Goal: Communication & Community: Participate in discussion

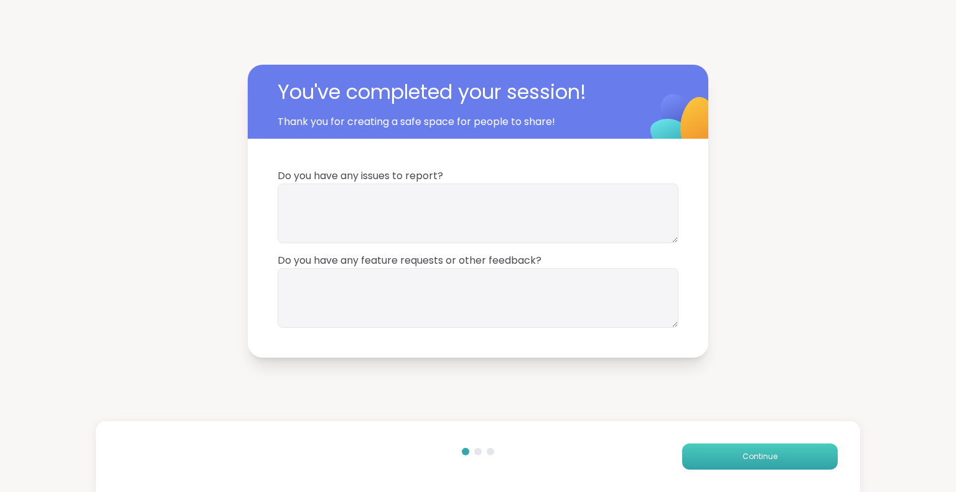
click at [728, 456] on button "Continue" at bounding box center [760, 457] width 156 height 26
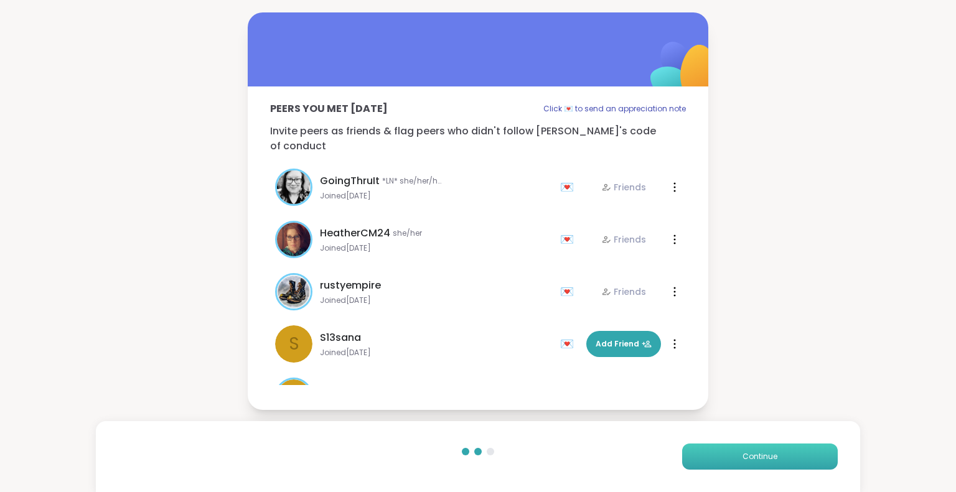
click at [728, 456] on button "Continue" at bounding box center [760, 457] width 156 height 26
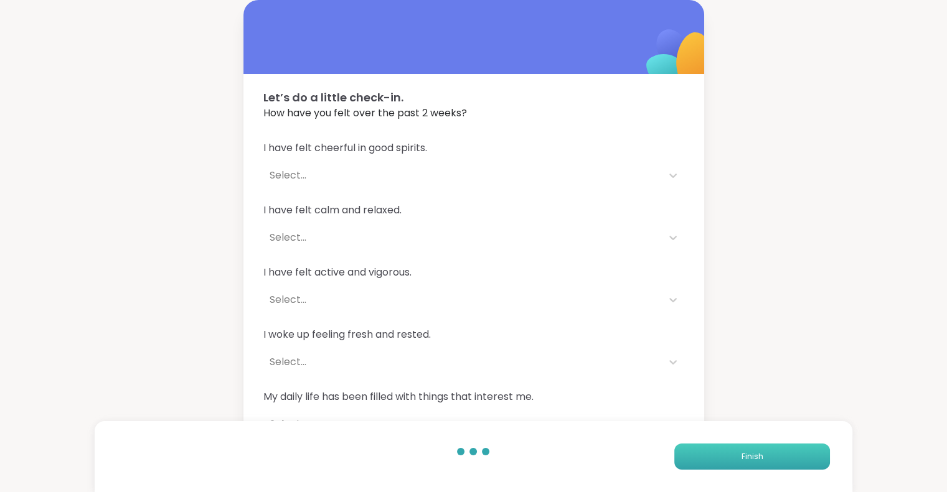
click at [728, 456] on button "Finish" at bounding box center [752, 457] width 156 height 26
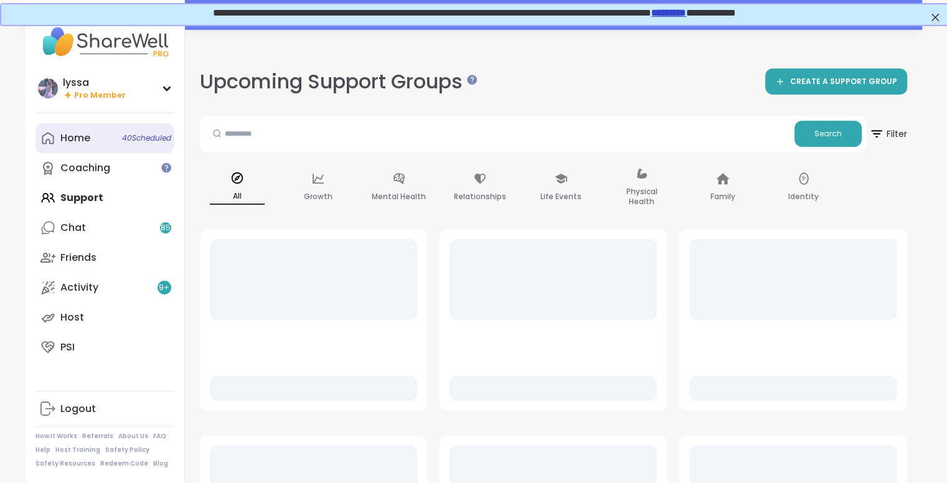
click at [82, 145] on div "Home 40 Scheduled" at bounding box center [75, 138] width 30 height 14
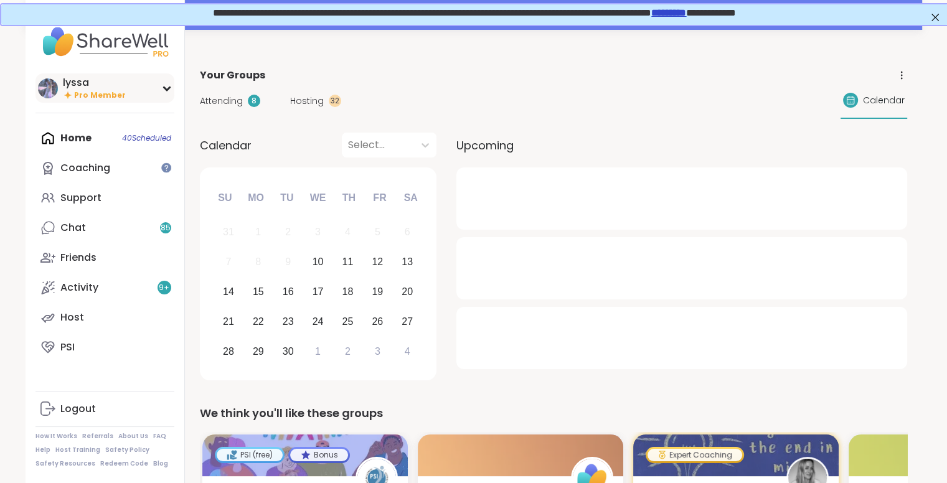
click at [63, 83] on div "lyssa" at bounding box center [94, 83] width 63 height 14
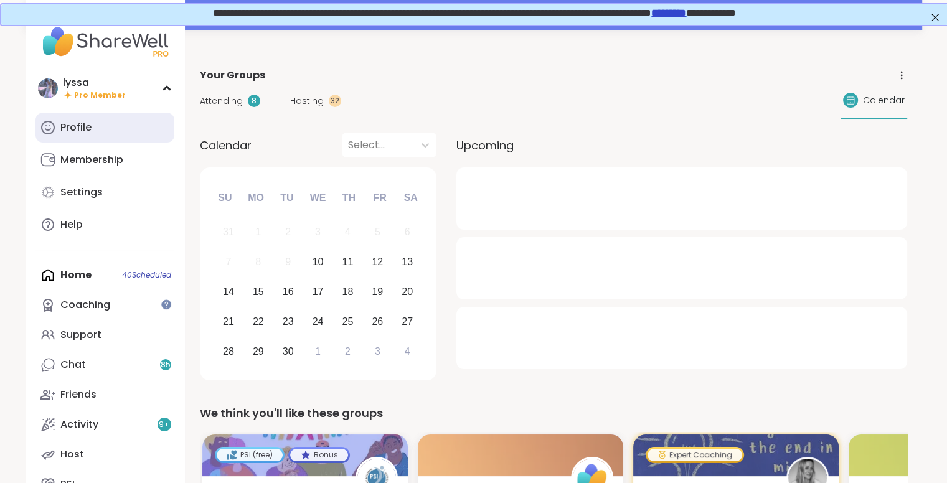
click at [67, 138] on link "Profile" at bounding box center [104, 128] width 139 height 30
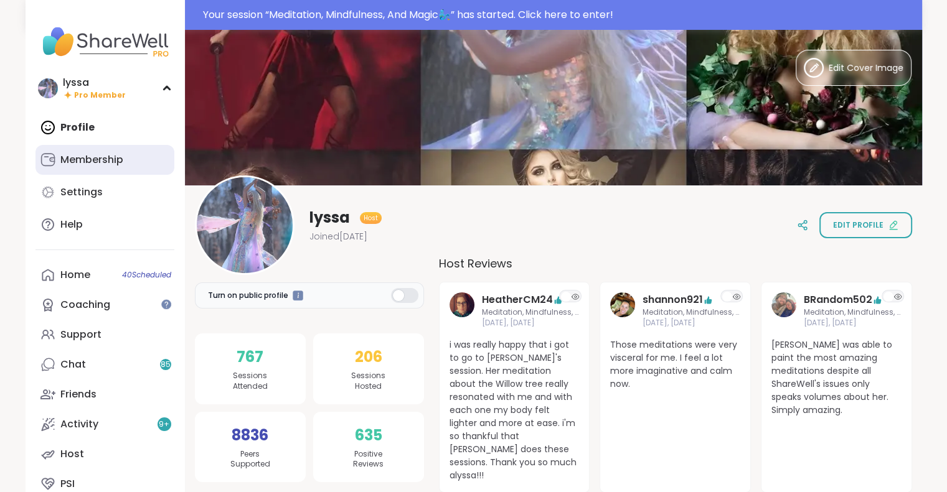
click at [90, 157] on div "Membership" at bounding box center [91, 160] width 63 height 14
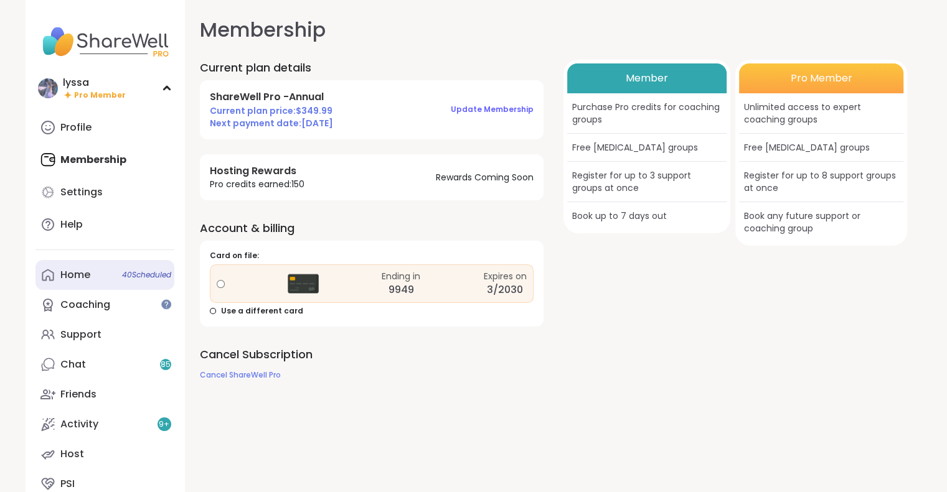
click at [86, 277] on div "Home 40 Scheduled" at bounding box center [75, 275] width 30 height 14
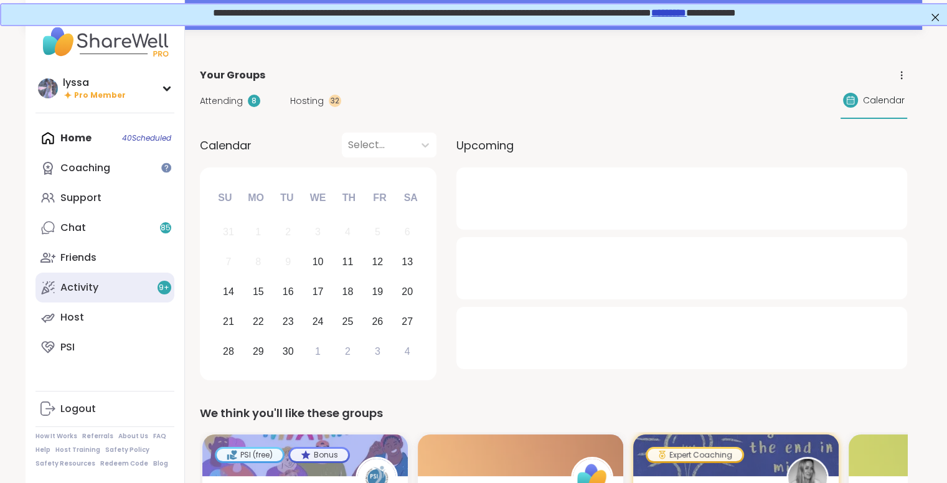
click at [87, 291] on div "Activity 9 +" at bounding box center [79, 288] width 38 height 14
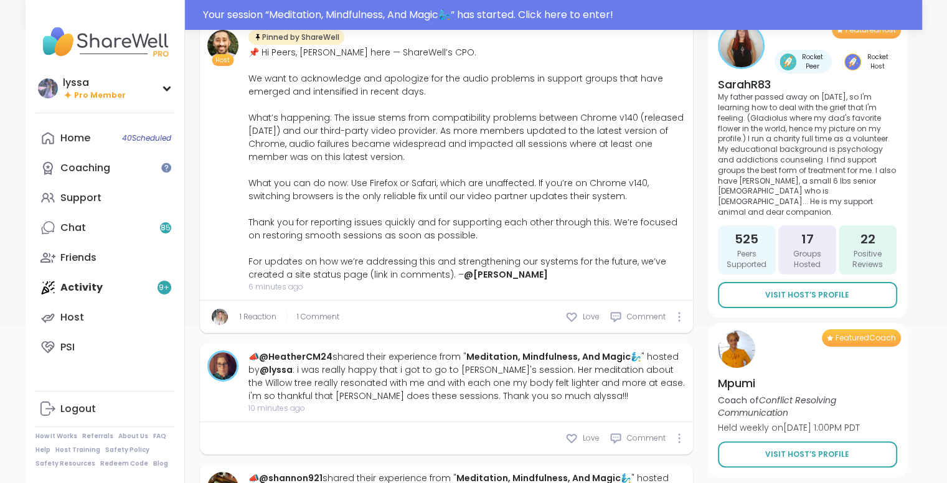
scroll to position [238, 0]
click at [53, 129] on link "Home 40 Scheduled" at bounding box center [104, 138] width 139 height 30
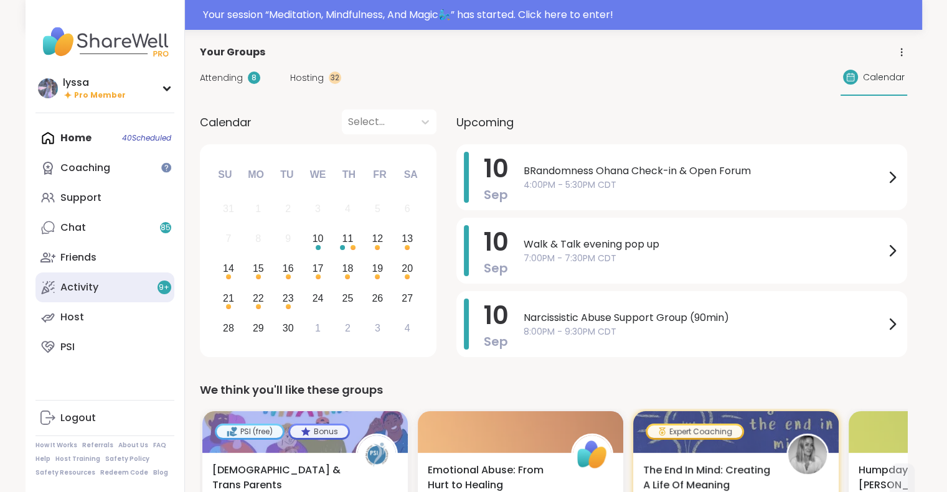
click at [88, 279] on link "Activity 9 +" at bounding box center [104, 288] width 139 height 30
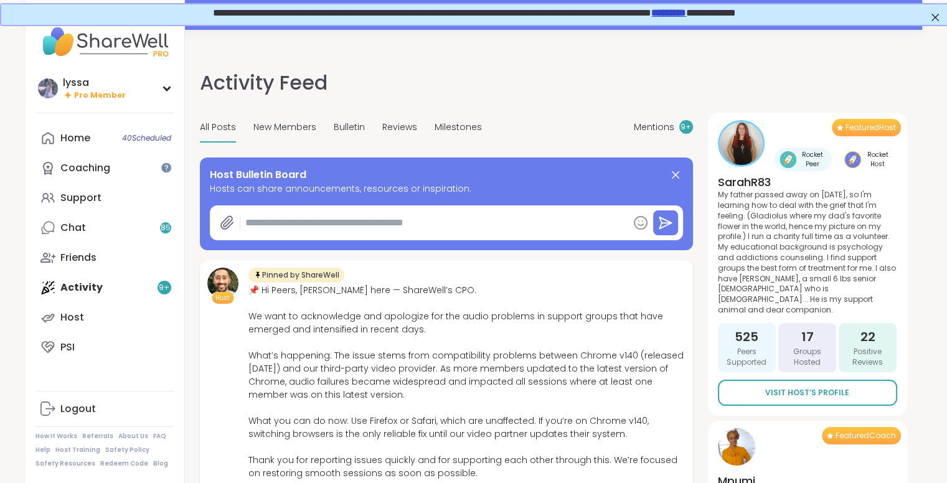
click at [88, 279] on div "Home 40 Scheduled Coaching Support Chat 85 Friends Activity 9 + Host PSI" at bounding box center [104, 242] width 139 height 239
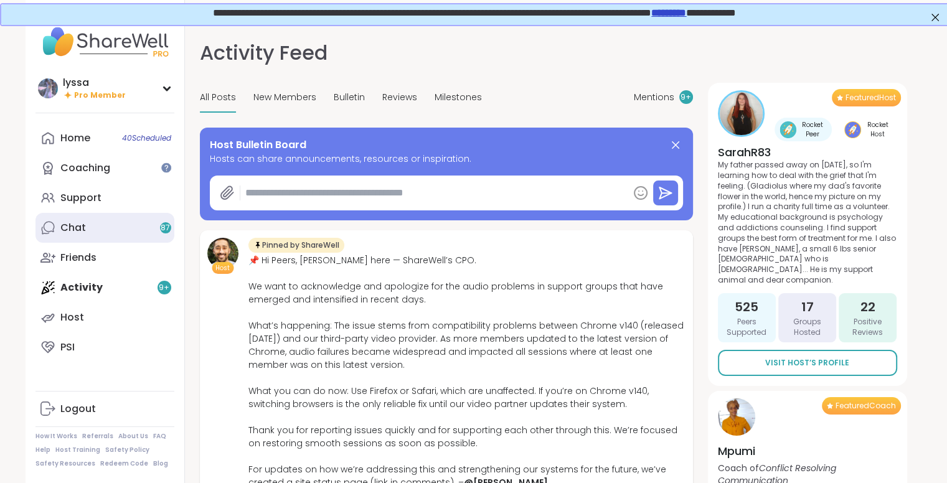
click at [102, 223] on link "Chat 87" at bounding box center [104, 228] width 139 height 30
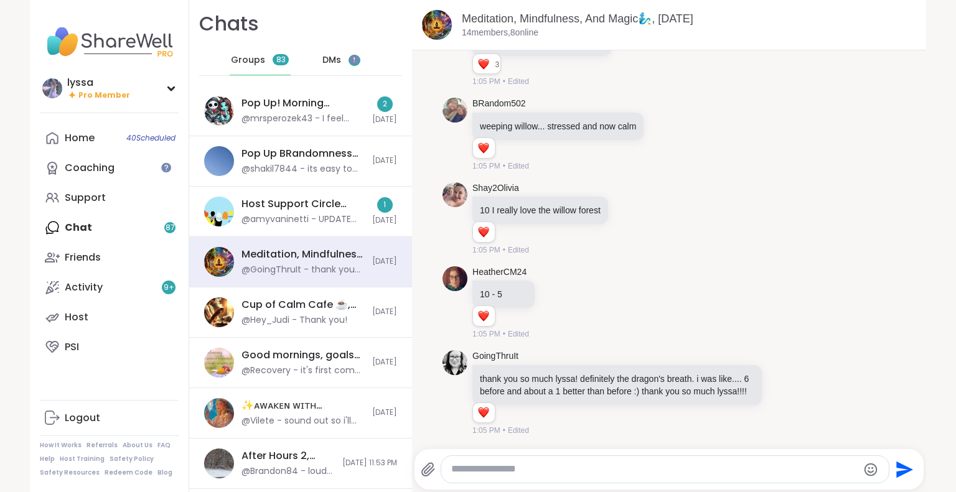
click at [322, 63] on span "DMs" at bounding box center [331, 60] width 19 height 12
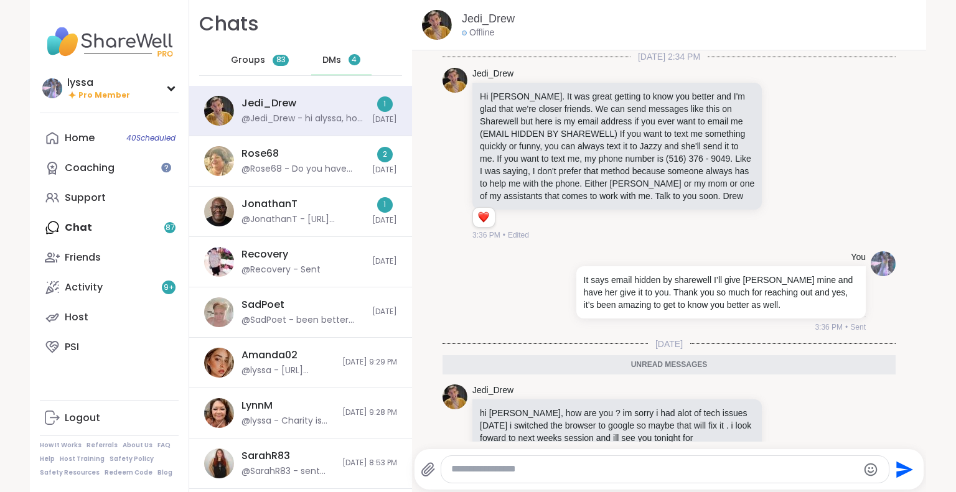
scroll to position [65, 0]
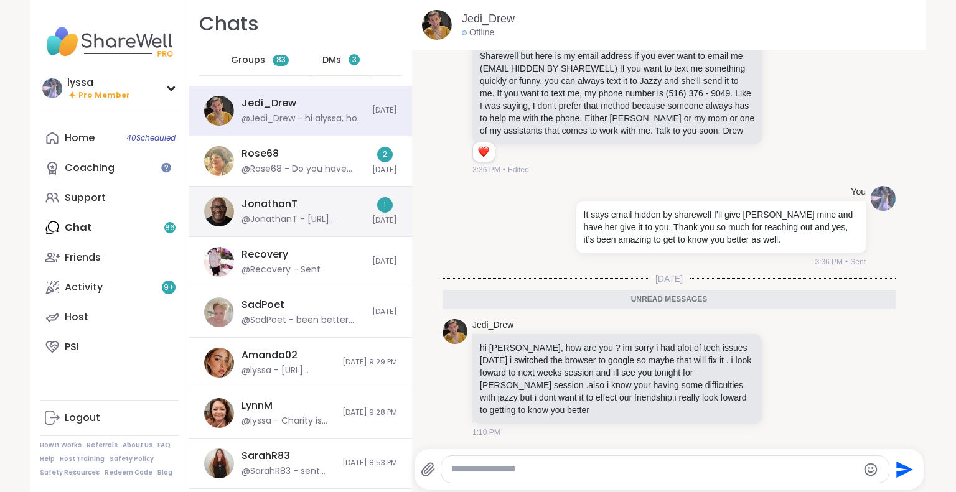
click at [344, 198] on div "JonathanT @JonathanT - [URL][DOMAIN_NAME]" at bounding box center [302, 211] width 123 height 29
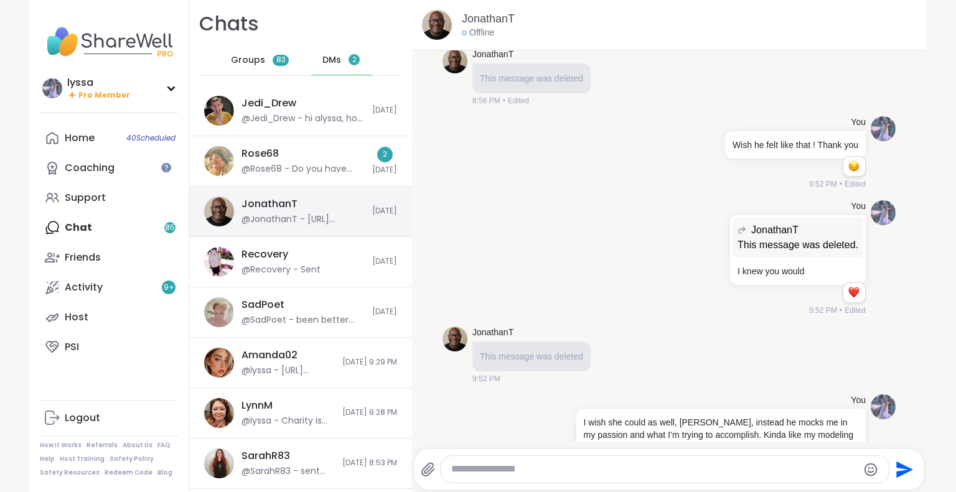
scroll to position [12025, 0]
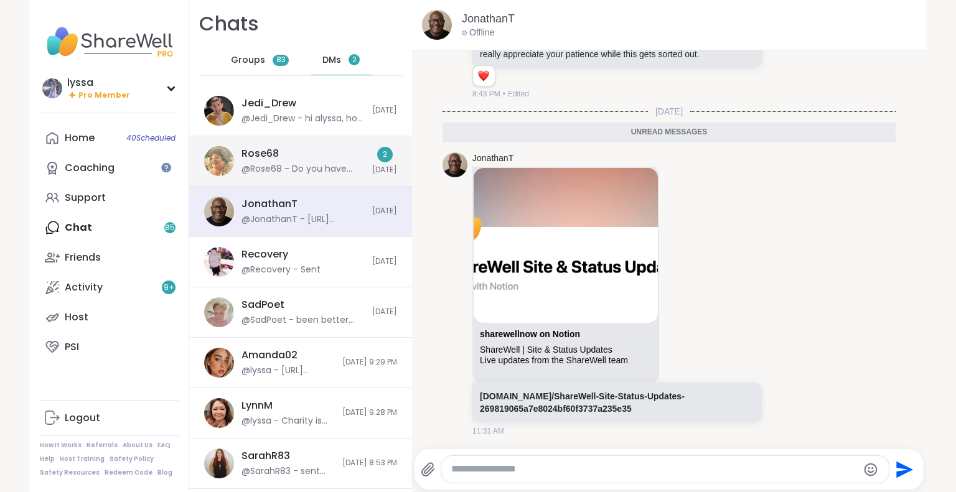
click at [335, 163] on div "@Rose68 - Do you have any room for 1pm group" at bounding box center [302, 169] width 123 height 12
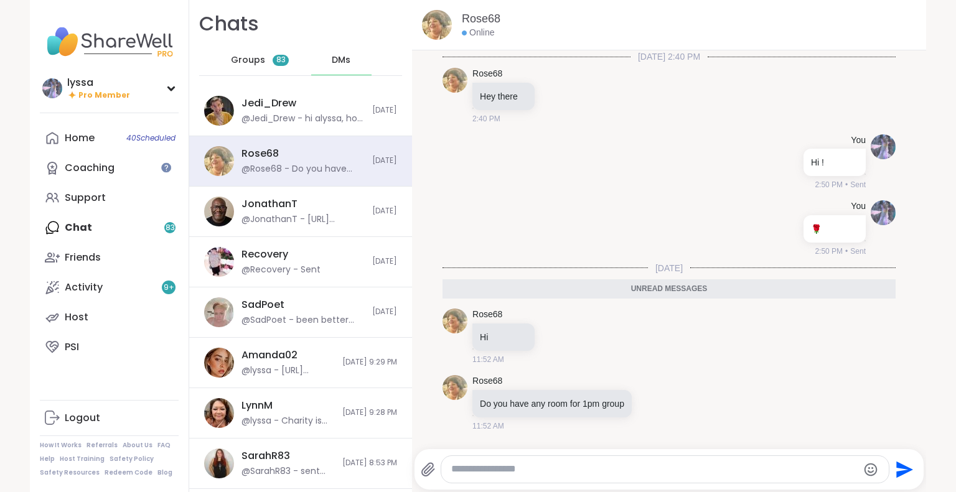
click at [537, 470] on textarea "Type your message" at bounding box center [654, 469] width 406 height 13
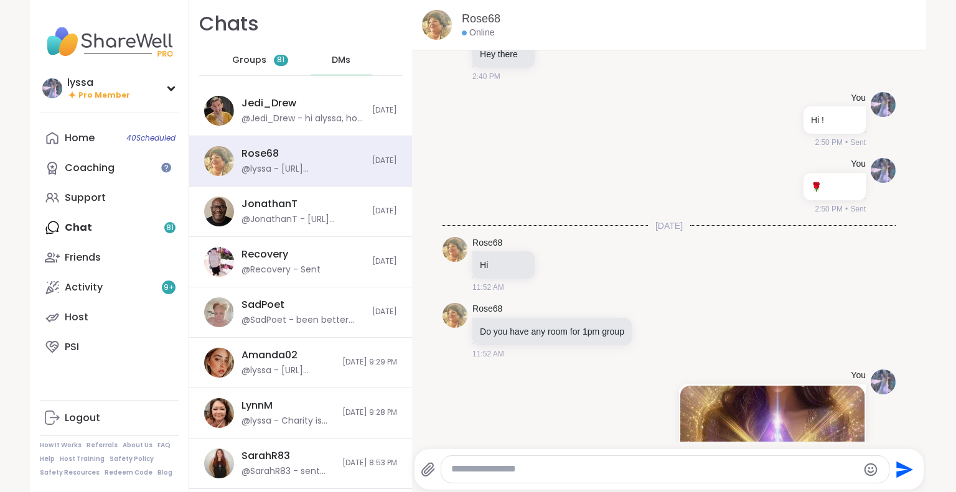
scroll to position [72, 0]
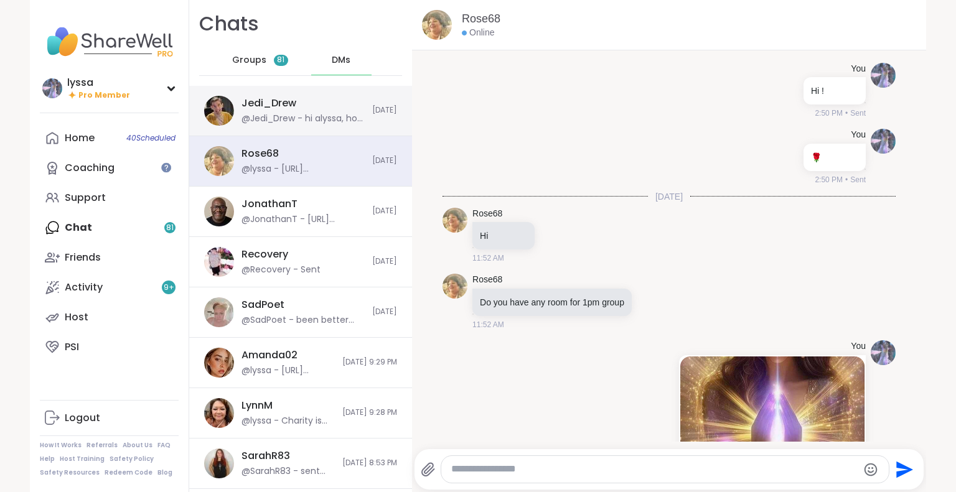
click at [252, 113] on div "@Jedi_Drew - hi alyssa, how are you ? im sorry i had alot of tech issues [DATE]…" at bounding box center [302, 119] width 123 height 12
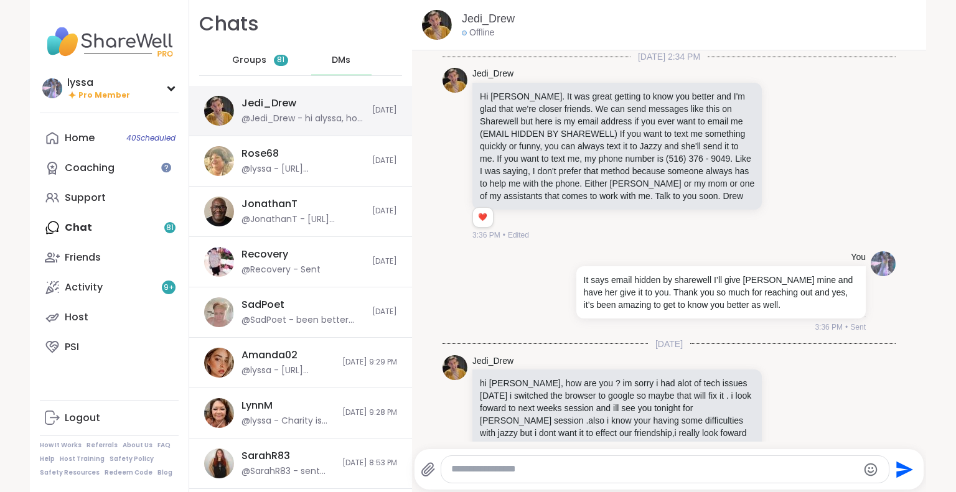
scroll to position [35, 0]
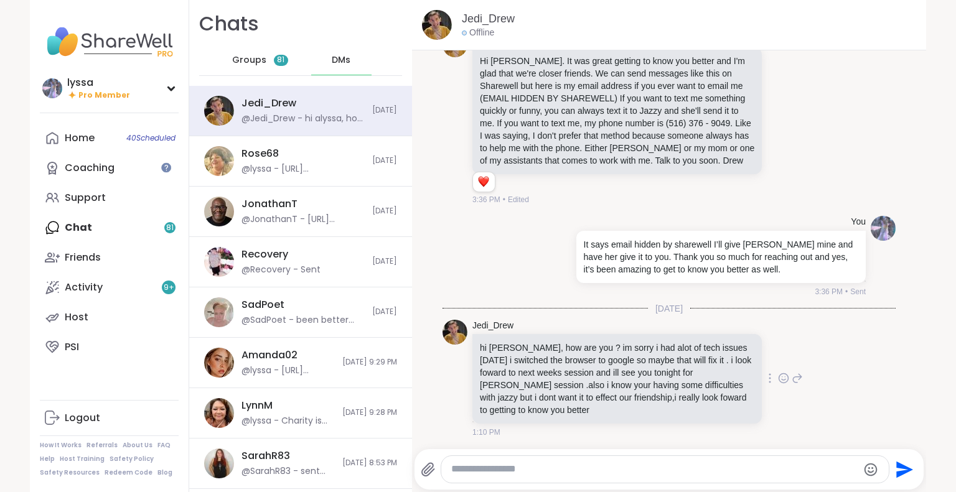
click at [778, 377] on icon at bounding box center [783, 378] width 11 height 12
click at [672, 355] on button "Select Reaction: Heart" at bounding box center [684, 358] width 25 height 25
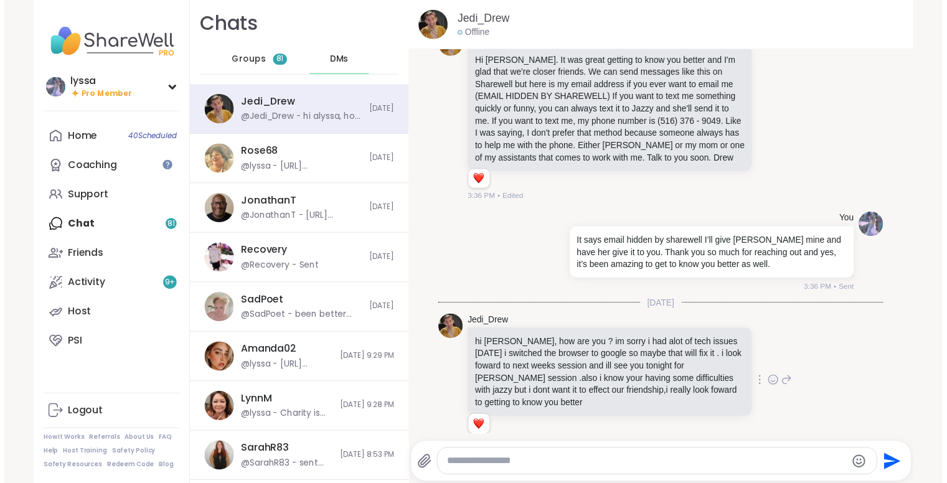
scroll to position [54, 0]
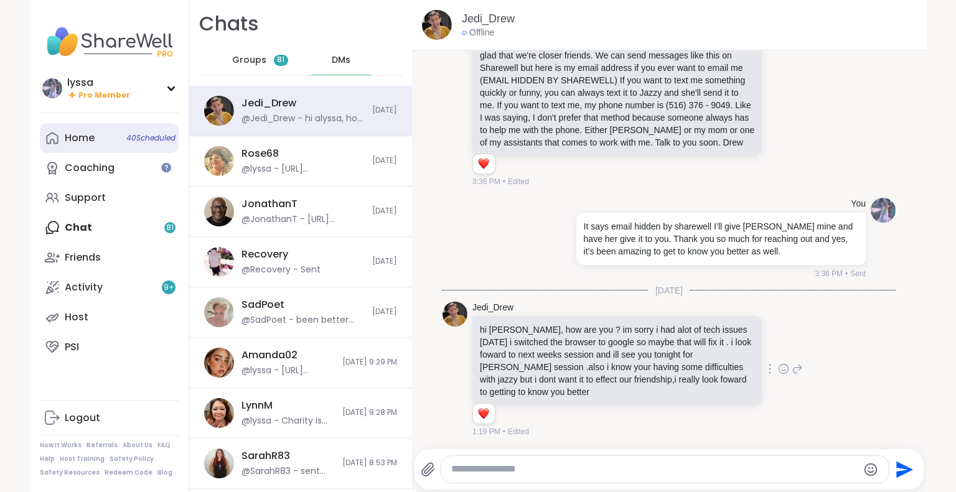
click at [48, 144] on icon at bounding box center [52, 138] width 15 height 15
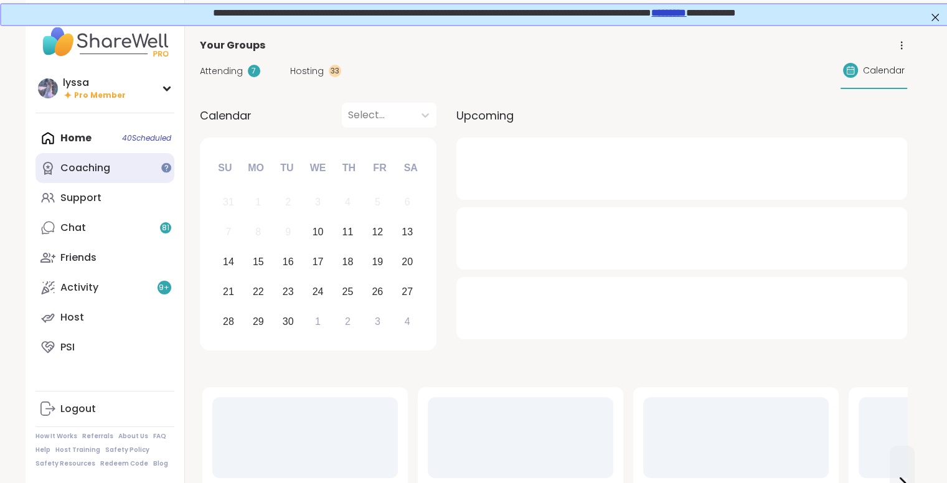
click at [64, 166] on div "Coaching" at bounding box center [85, 168] width 50 height 14
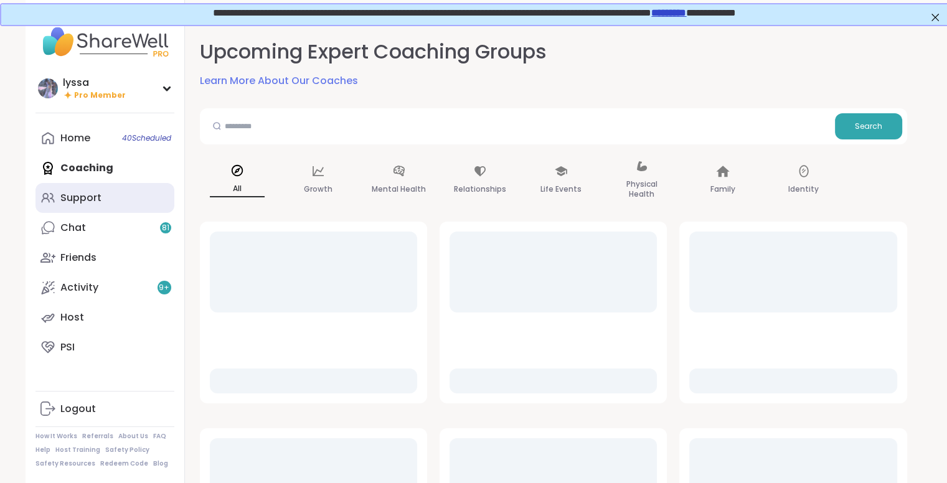
click at [74, 190] on link "Support" at bounding box center [104, 198] width 139 height 30
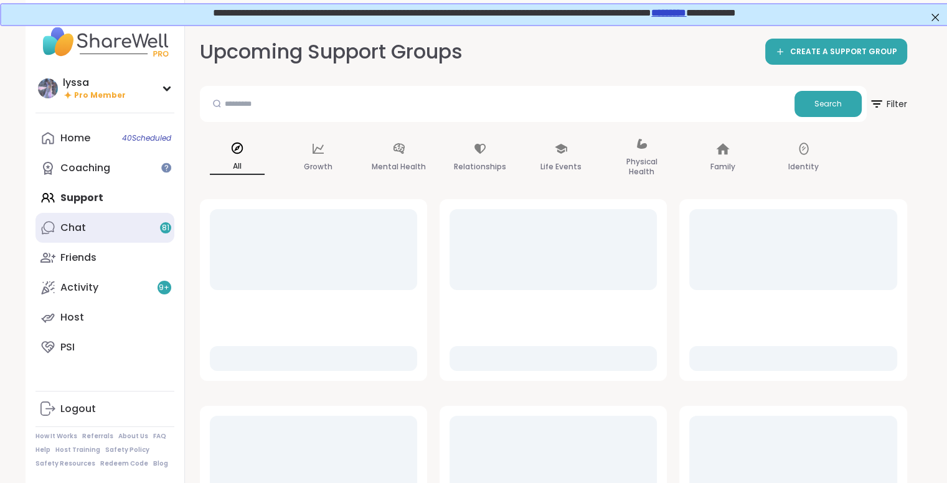
click at [83, 223] on div "Chat 81" at bounding box center [73, 228] width 26 height 14
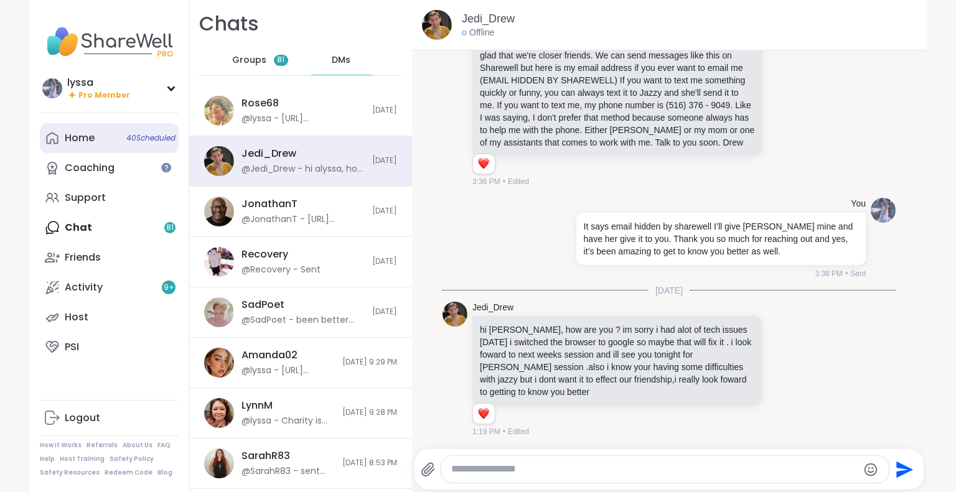
click at [82, 147] on link "Home 40 Scheduled" at bounding box center [109, 138] width 139 height 30
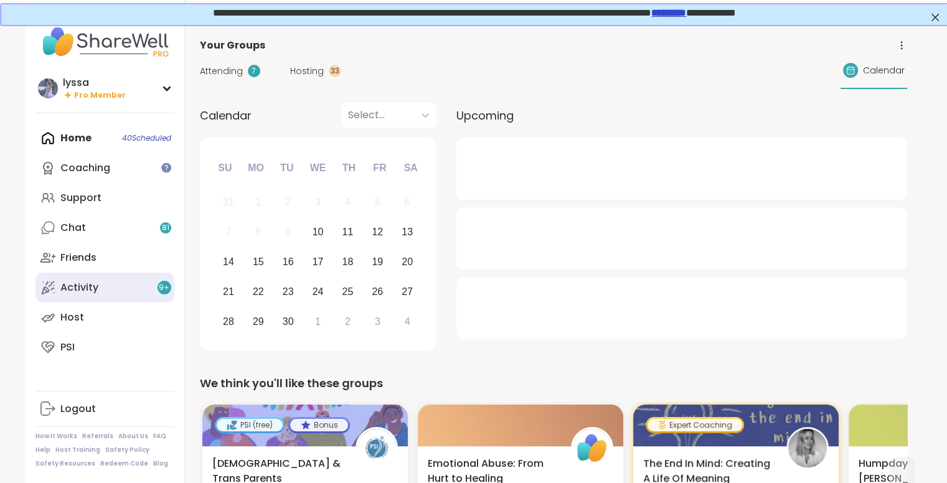
click at [70, 288] on div "Activity 9 +" at bounding box center [79, 288] width 38 height 14
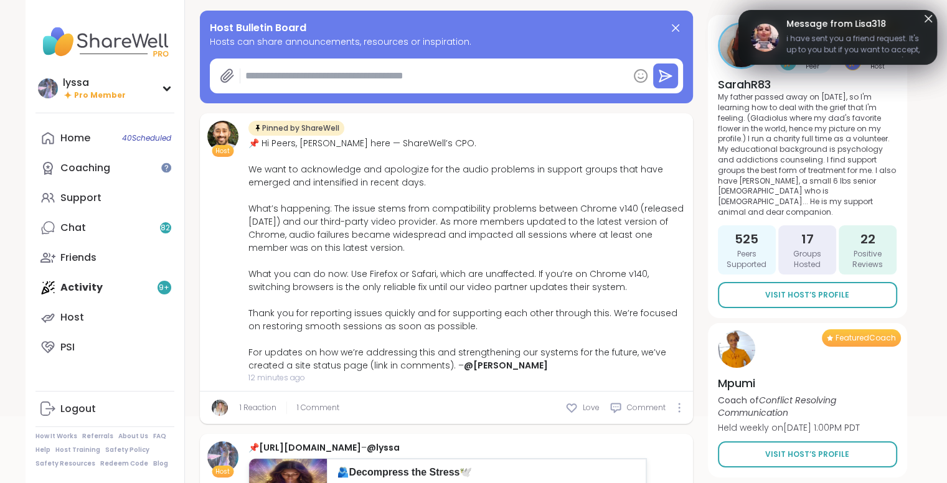
scroll to position [117, 0]
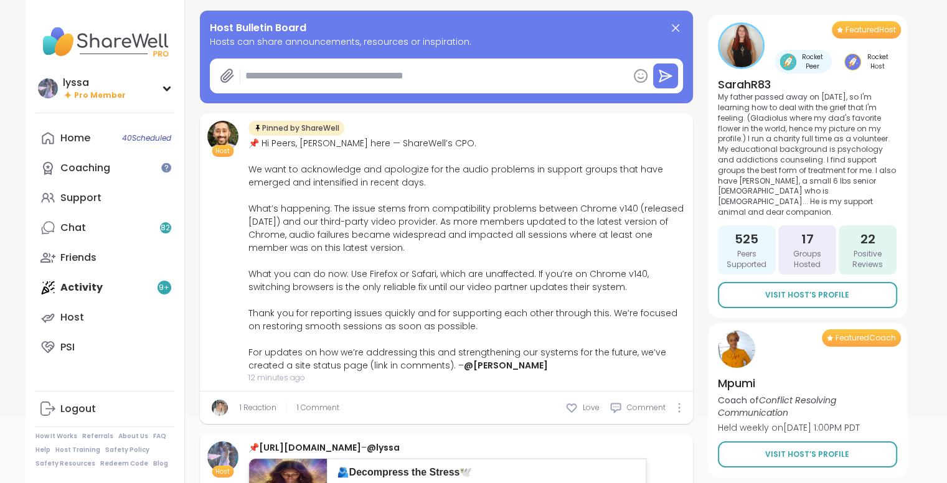
click at [918, 22] on div "Activity Feed Mentions 9 + All Posts New Members Bulletin Reviews Milestones Me…" at bounding box center [553, 155] width 737 height 498
click at [122, 213] on link "Chat 82" at bounding box center [104, 228] width 139 height 30
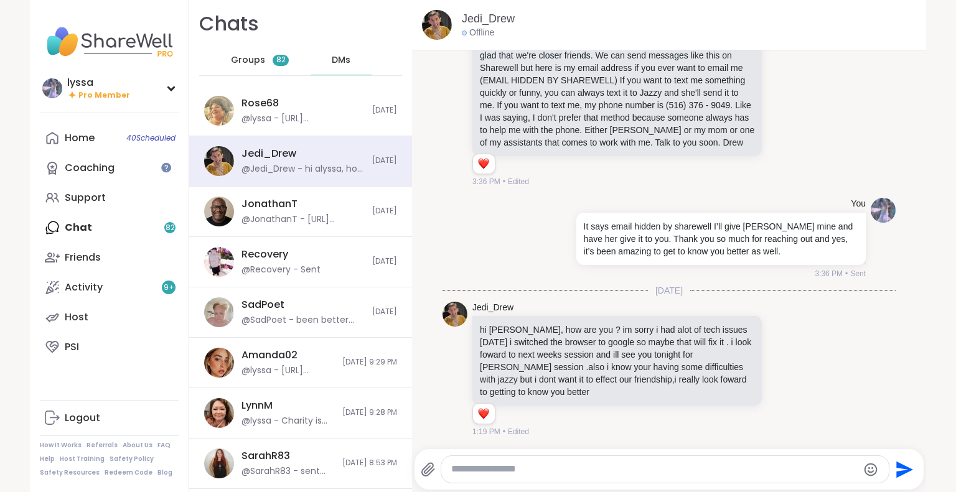
click at [256, 63] on div "Groups 82" at bounding box center [260, 60] width 61 height 30
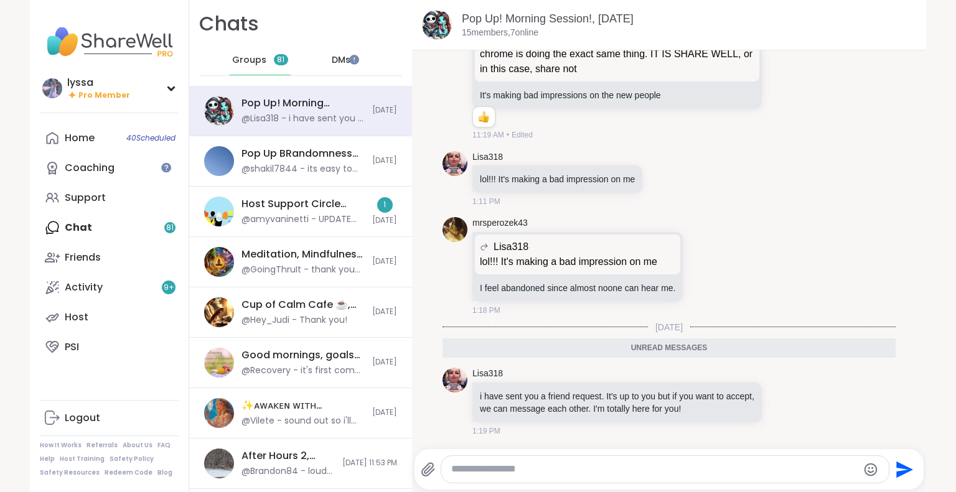
click at [287, 101] on div "Pop Up! Morning Session!, [DATE]" at bounding box center [302, 103] width 123 height 14
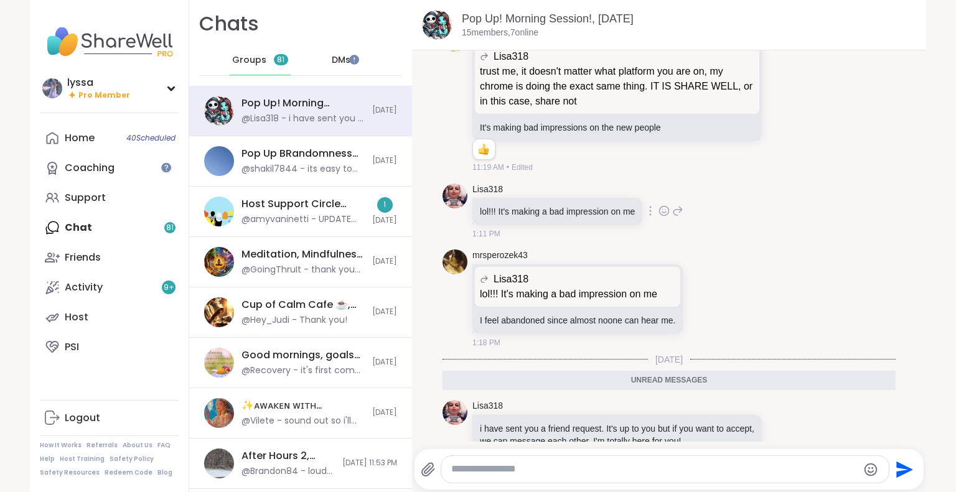
scroll to position [4794, 0]
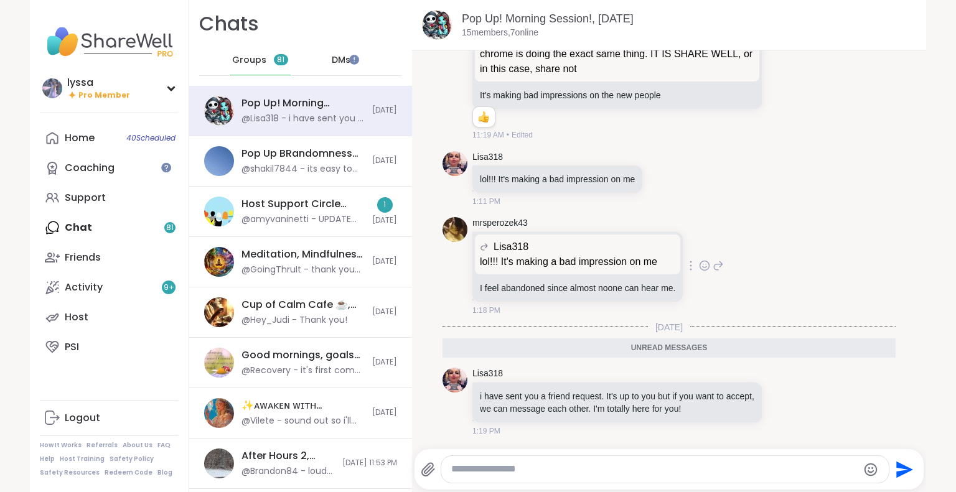
click at [699, 263] on icon at bounding box center [704, 266] width 11 height 12
click at [600, 244] on div "Select Reaction: Heart" at bounding box center [605, 245] width 11 height 11
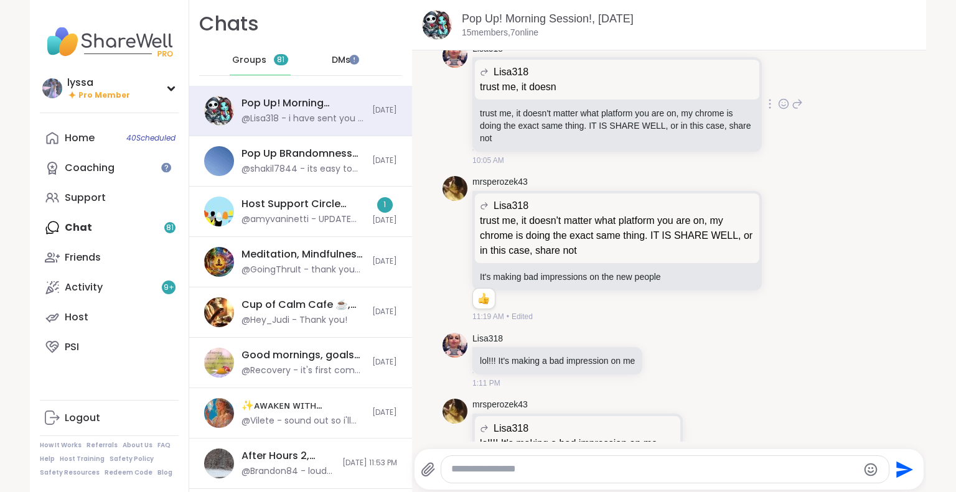
click at [779, 109] on icon at bounding box center [783, 104] width 9 height 9
click at [801, 251] on div "mrsperozek43 Lisa318 trust me, it doesn't matter what platform you are on, my c…" at bounding box center [669, 249] width 453 height 156
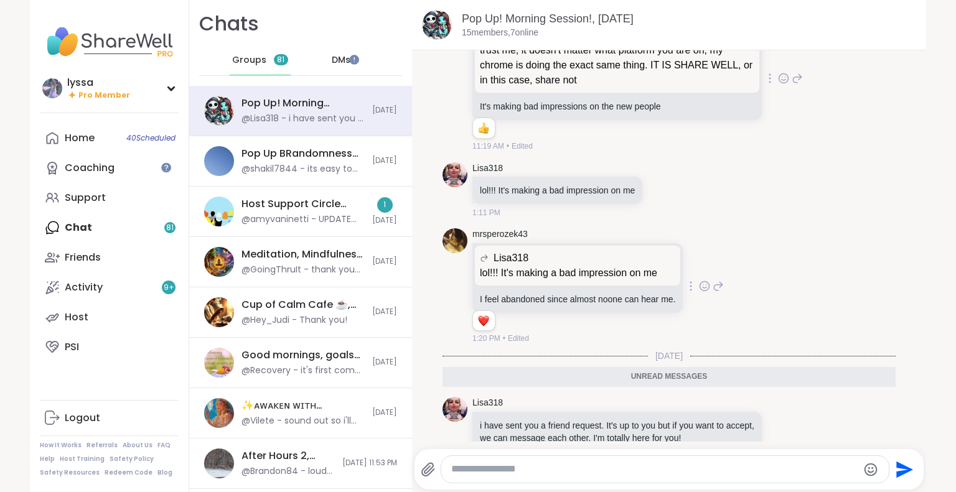
scroll to position [4883, 0]
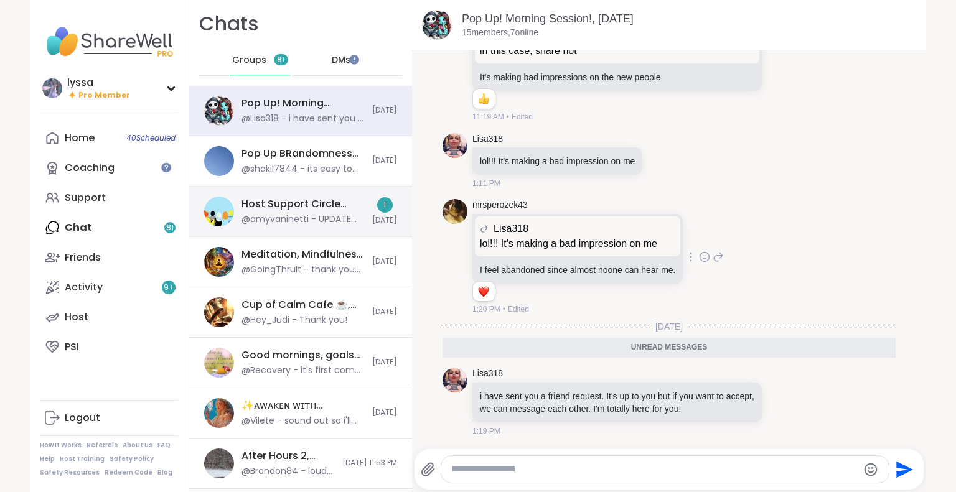
click at [290, 227] on div "Host Support Circle (have hosted 1+ session), [DATE] @amyvaninetti - UPDATE ON …" at bounding box center [300, 212] width 223 height 50
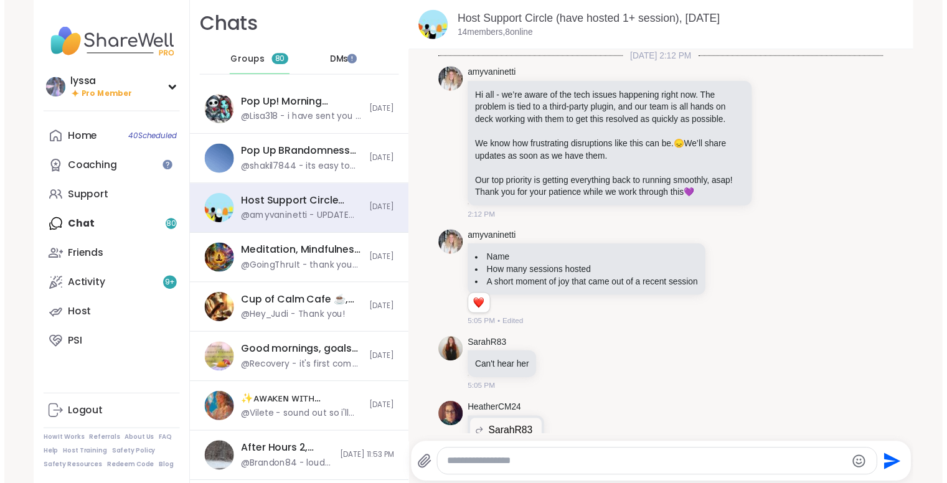
scroll to position [7777, 0]
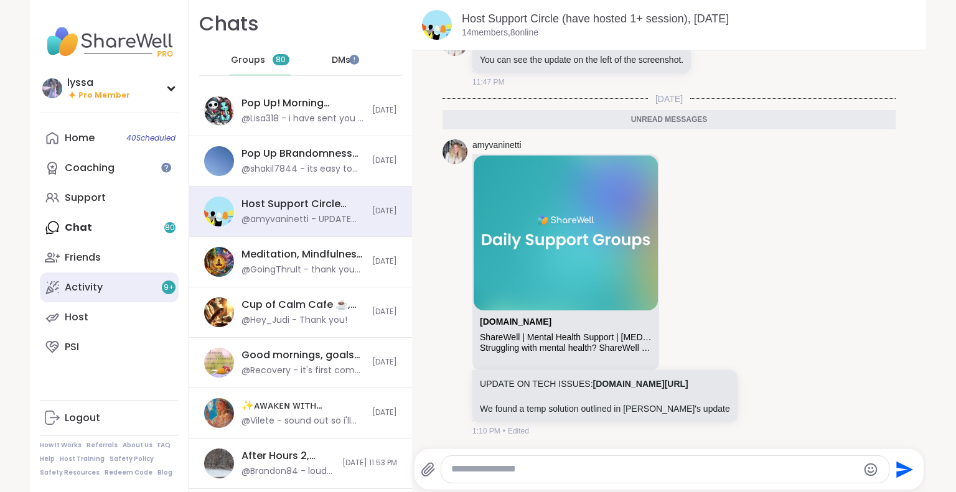
click at [69, 284] on div "Activity 9 +" at bounding box center [84, 288] width 38 height 14
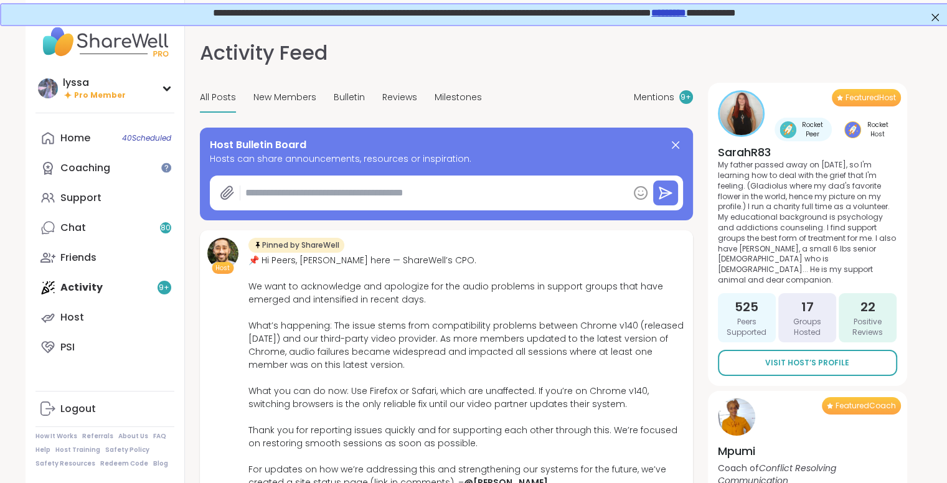
type textarea "*"
click at [82, 224] on div "Chat 80" at bounding box center [73, 228] width 26 height 14
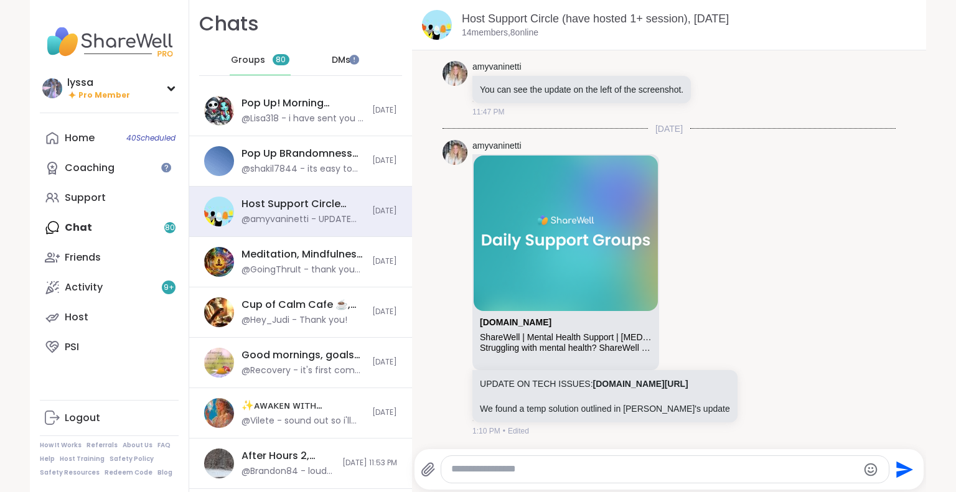
click at [332, 63] on span "DMs" at bounding box center [341, 60] width 19 height 12
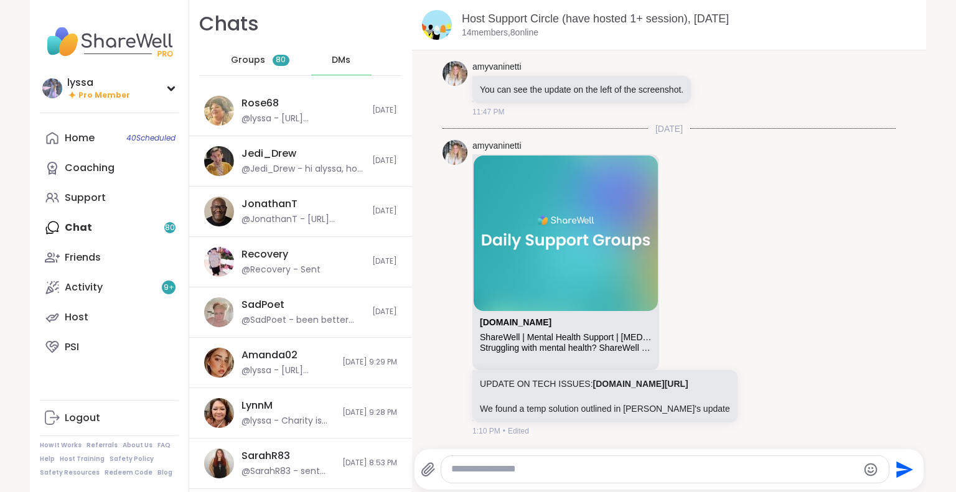
click at [254, 62] on span "Groups" at bounding box center [248, 60] width 34 height 12
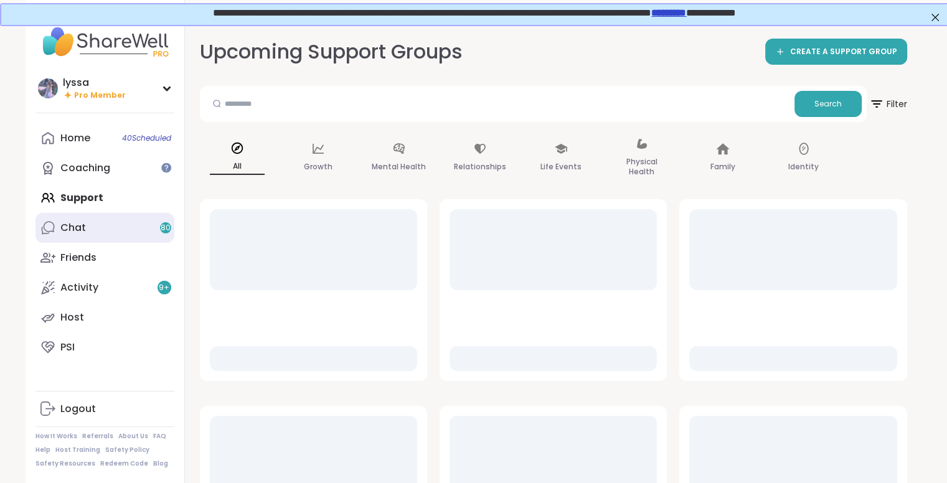
click at [82, 232] on div "Chat 80" at bounding box center [73, 228] width 26 height 14
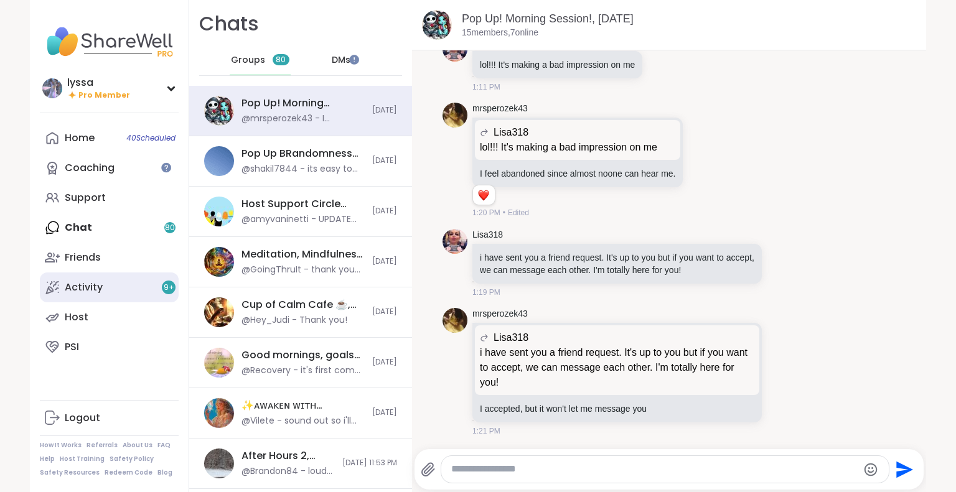
click at [93, 278] on link "Activity 9 +" at bounding box center [109, 288] width 139 height 30
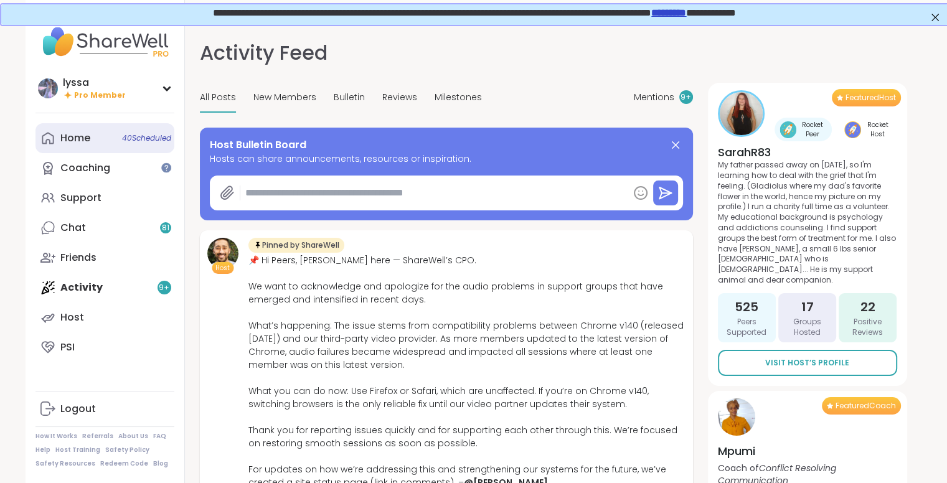
click at [84, 136] on div "Home 40 Scheduled" at bounding box center [75, 138] width 30 height 14
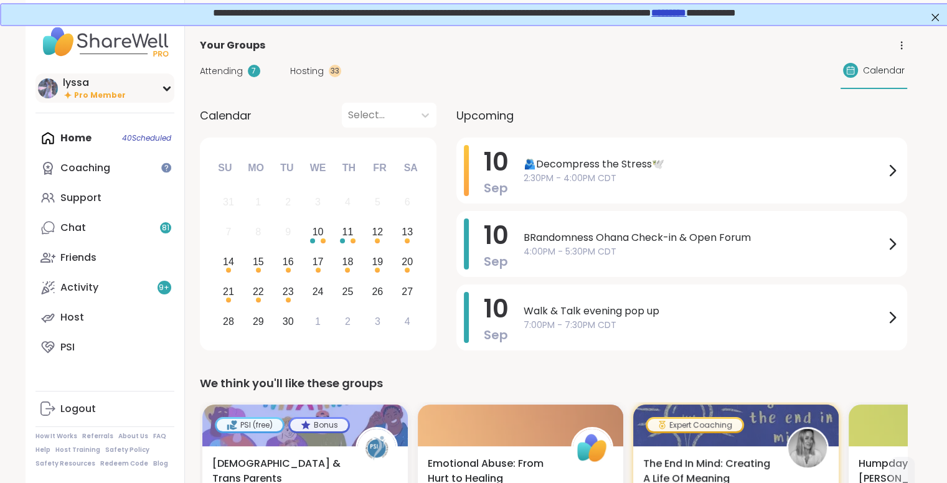
click at [52, 90] on img at bounding box center [48, 88] width 20 height 20
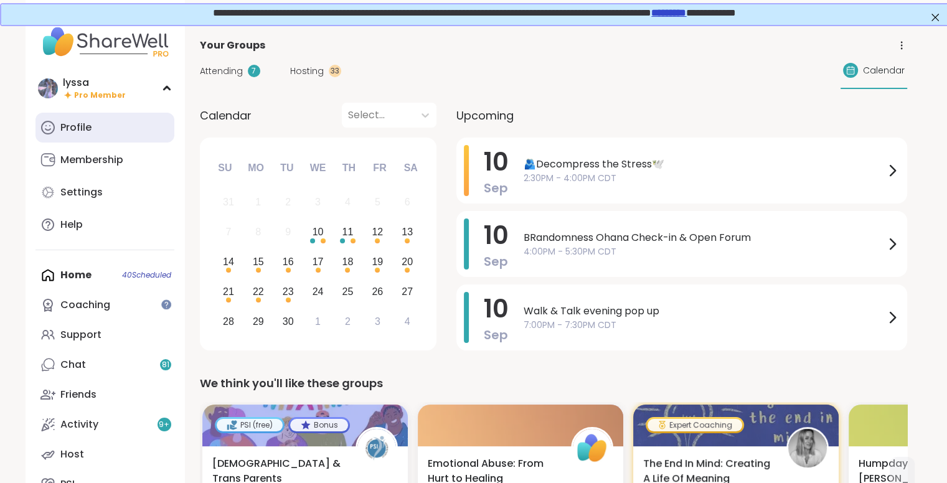
click at [72, 134] on div "Profile" at bounding box center [75, 128] width 31 height 14
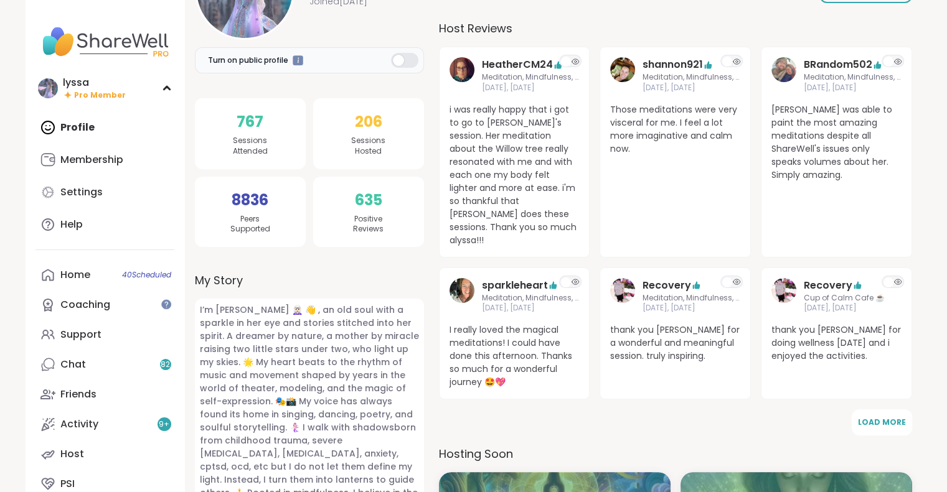
scroll to position [206, 0]
click at [889, 416] on span "Load More" at bounding box center [882, 421] width 48 height 11
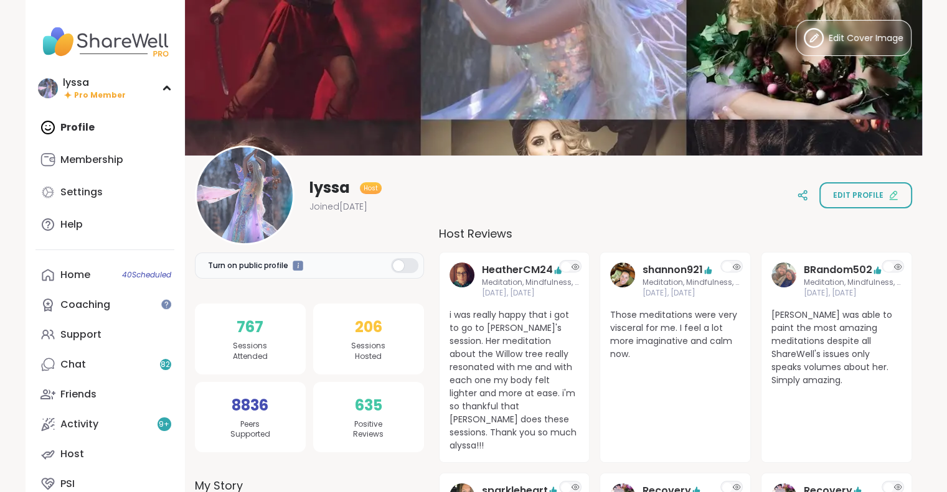
scroll to position [0, 0]
click at [72, 151] on link "Membership" at bounding box center [104, 160] width 139 height 30
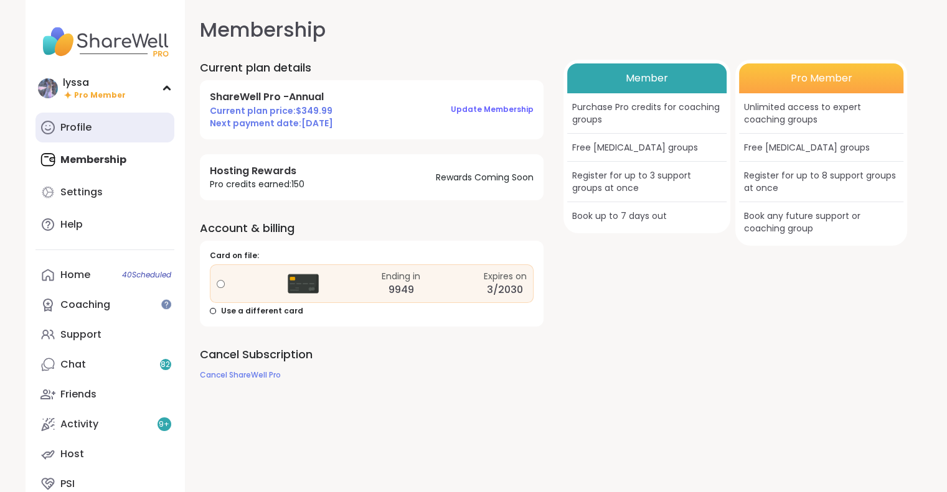
click at [76, 129] on div "Profile" at bounding box center [75, 128] width 31 height 14
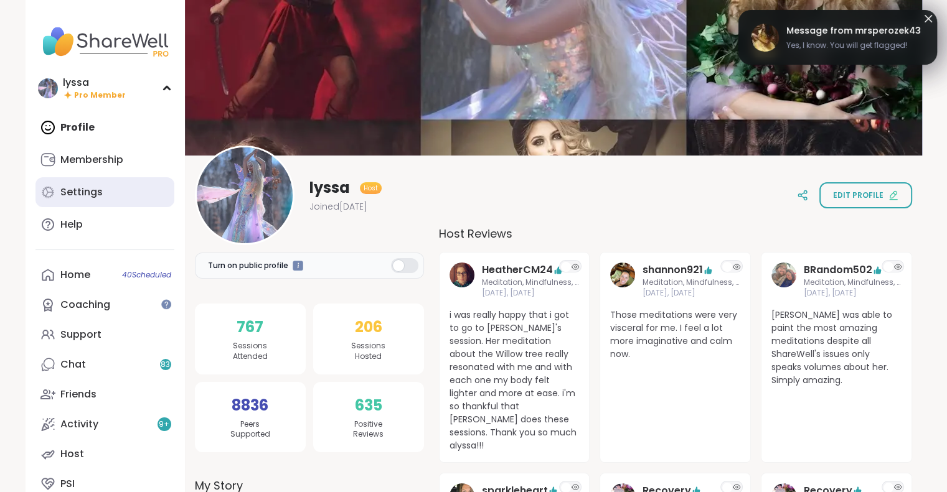
click at [138, 194] on link "Settings" at bounding box center [104, 192] width 139 height 30
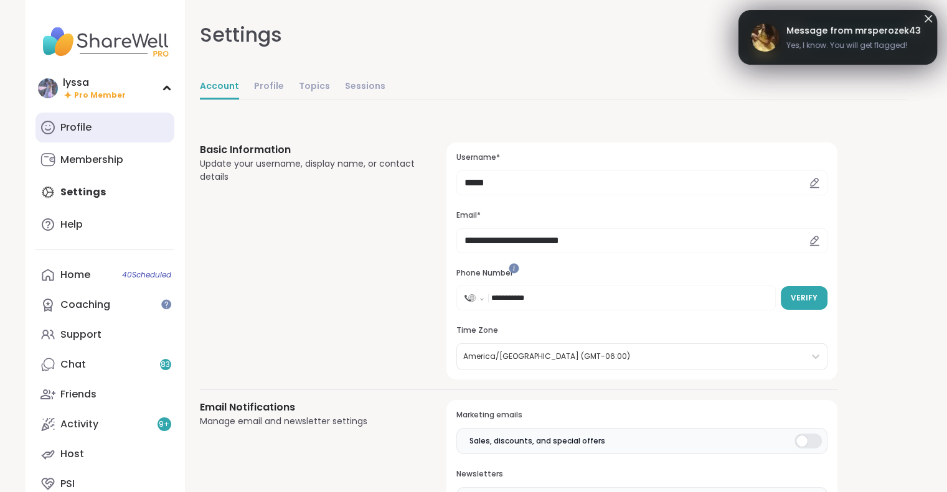
click at [102, 135] on link "Profile" at bounding box center [104, 128] width 139 height 30
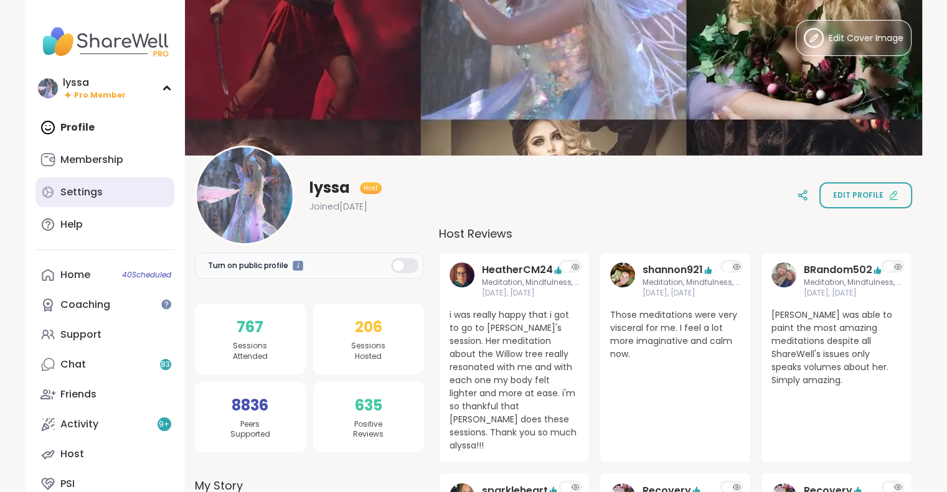
click at [90, 201] on link "Settings" at bounding box center [104, 192] width 139 height 30
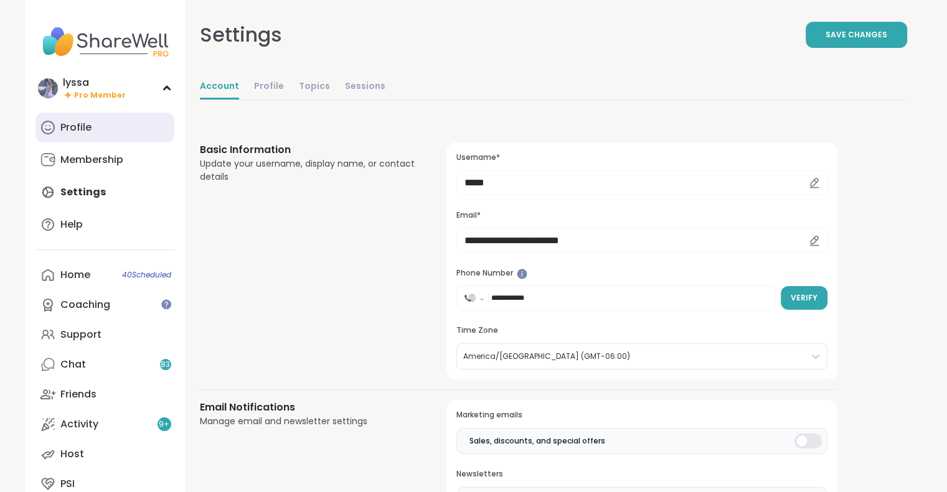
click at [75, 126] on div "Profile" at bounding box center [75, 128] width 31 height 14
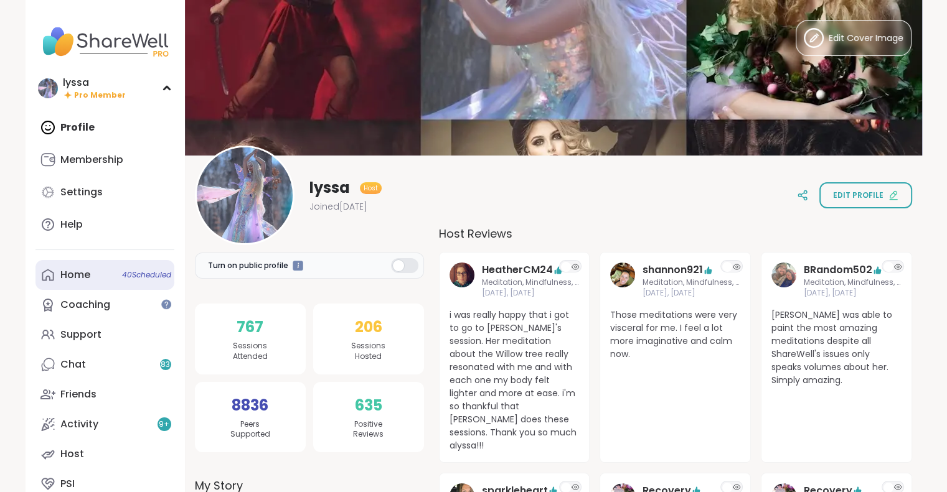
click at [119, 267] on link "Home 40 Scheduled" at bounding box center [104, 275] width 139 height 30
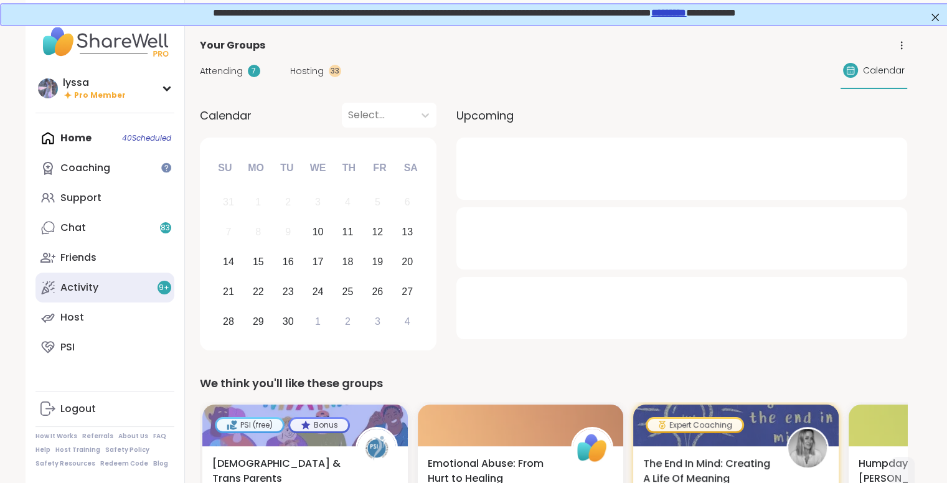
click at [105, 288] on link "Activity 9 +" at bounding box center [104, 288] width 139 height 30
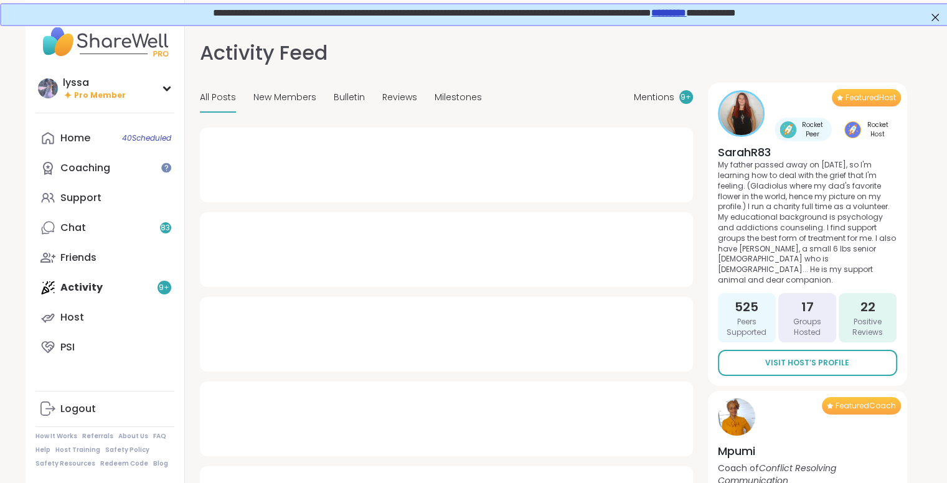
type textarea "*"
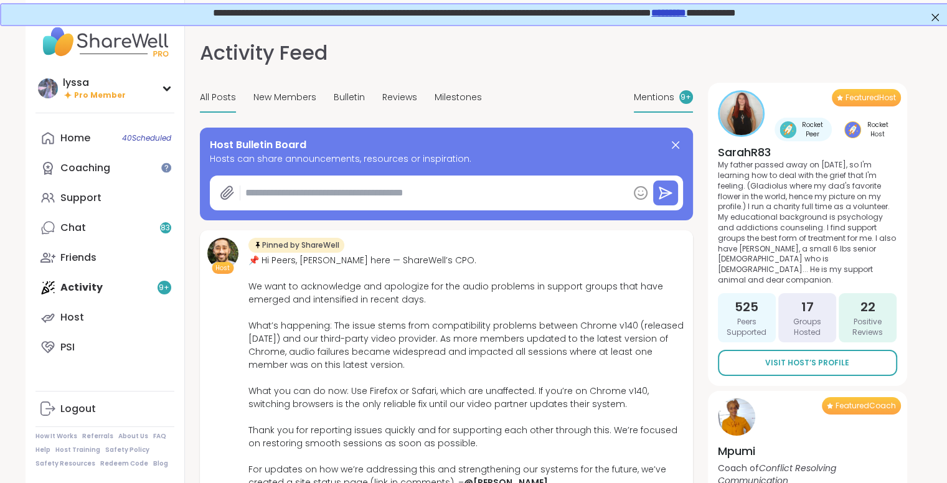
click at [644, 98] on span "Mentions" at bounding box center [654, 97] width 40 height 13
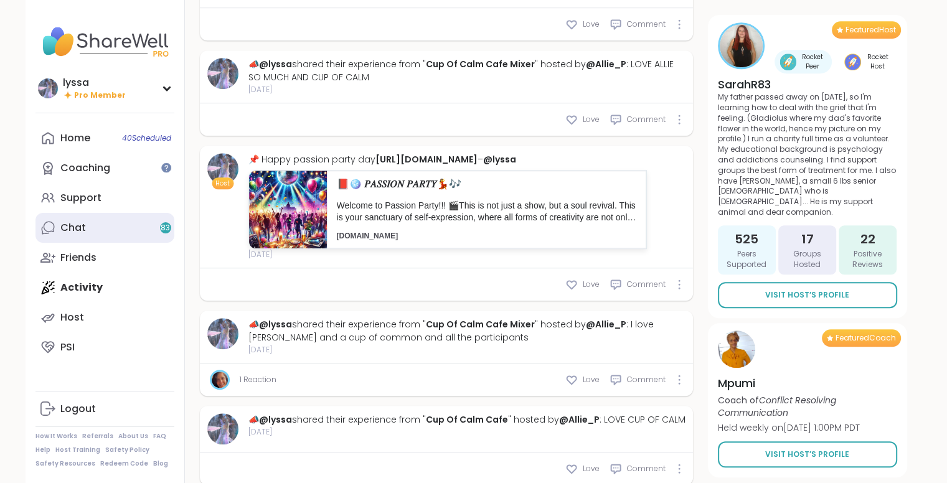
click at [98, 231] on link "Chat 83" at bounding box center [104, 228] width 139 height 30
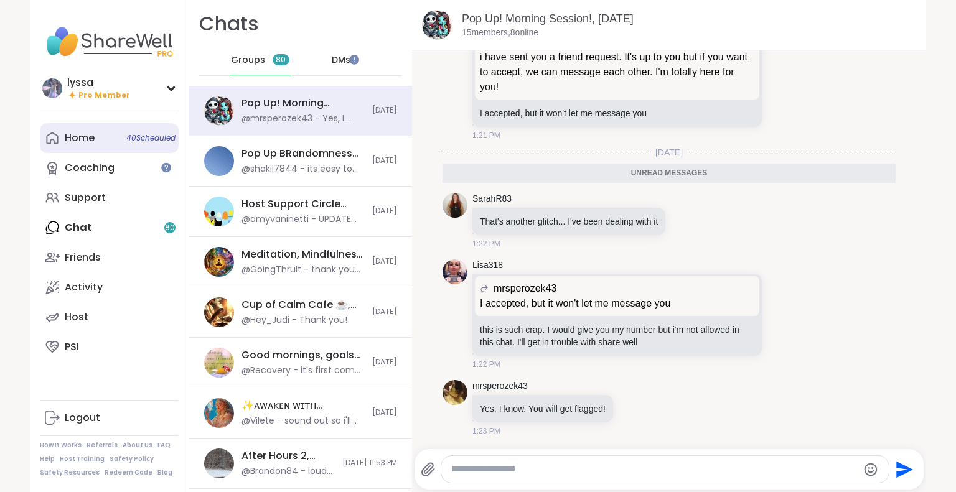
click at [106, 151] on link "Home 40 Scheduled" at bounding box center [109, 138] width 139 height 30
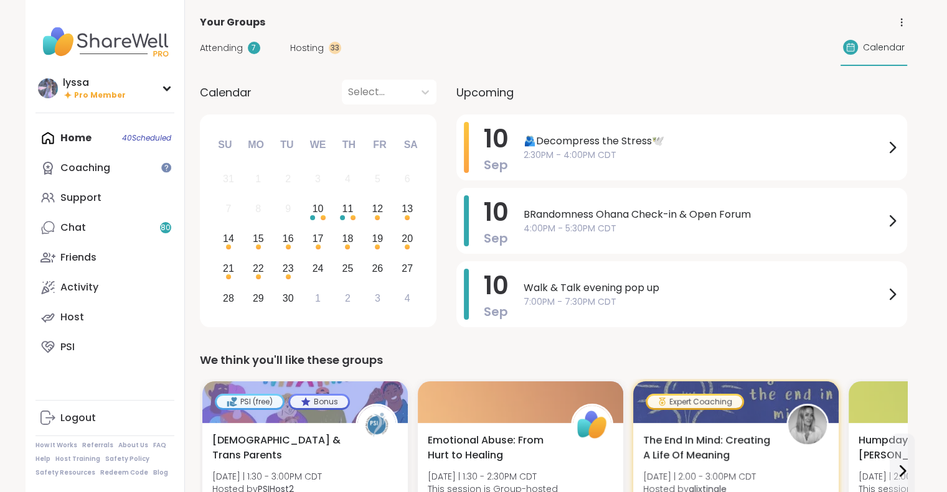
click at [50, 139] on div "Home 40 Scheduled Coaching Support Chat 80 Friends Activity Host PSI" at bounding box center [104, 242] width 139 height 239
click at [52, 103] on div "lyssa Pro Member Profile Membership Settings Help Home 40 Scheduled Coaching Su…" at bounding box center [105, 246] width 159 height 492
click at [50, 96] on img at bounding box center [48, 88] width 20 height 20
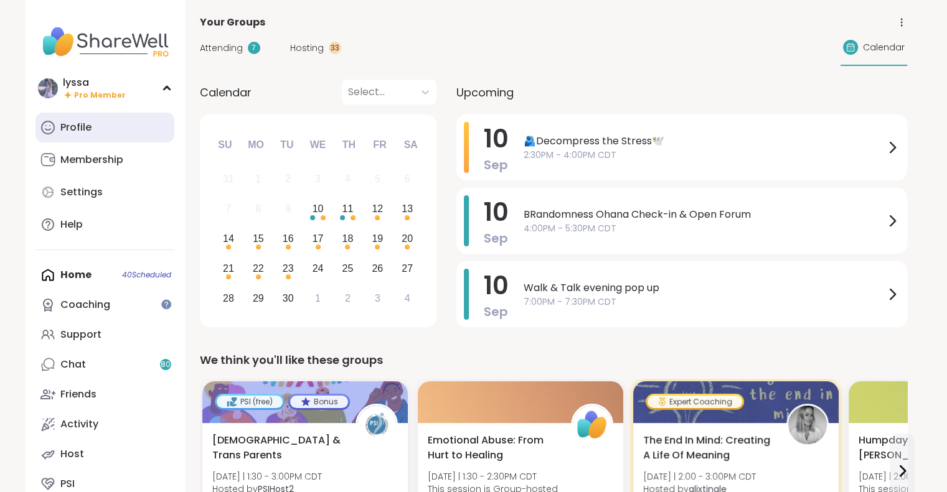
click at [65, 131] on div "Profile" at bounding box center [75, 128] width 31 height 14
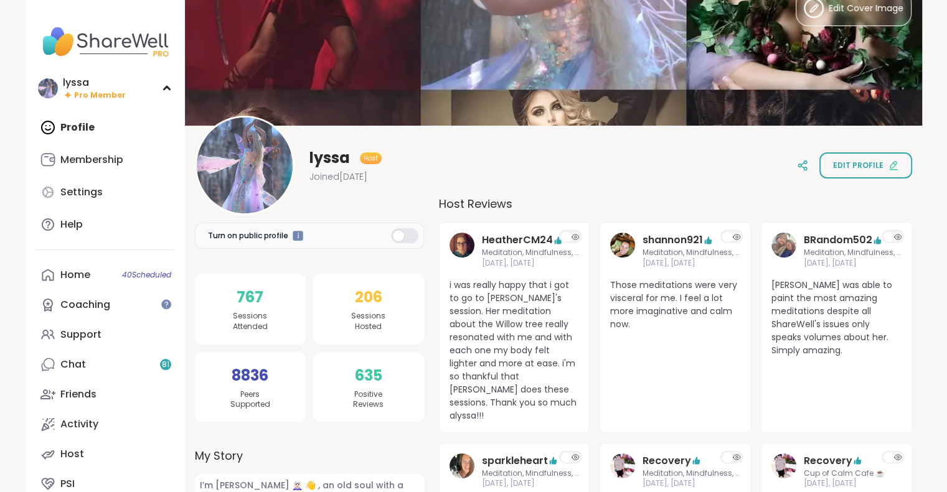
scroll to position [32, 0]
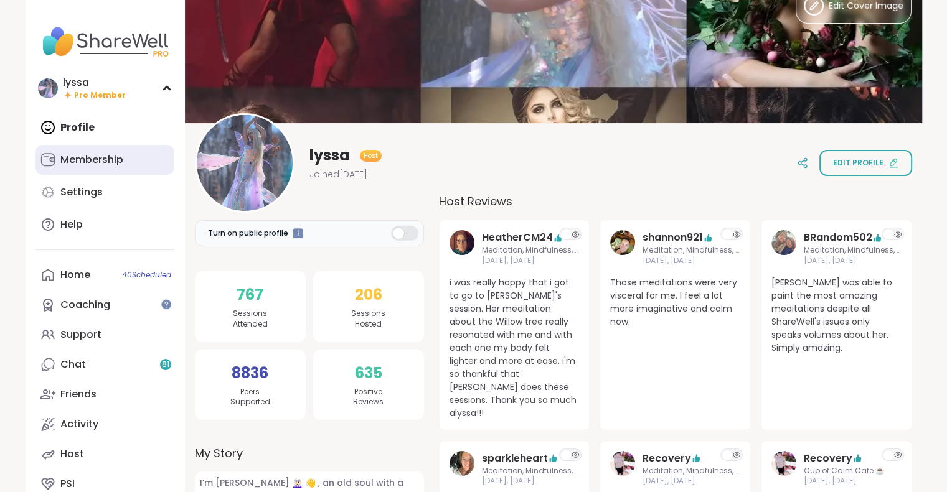
click at [75, 162] on div "Membership" at bounding box center [91, 160] width 63 height 14
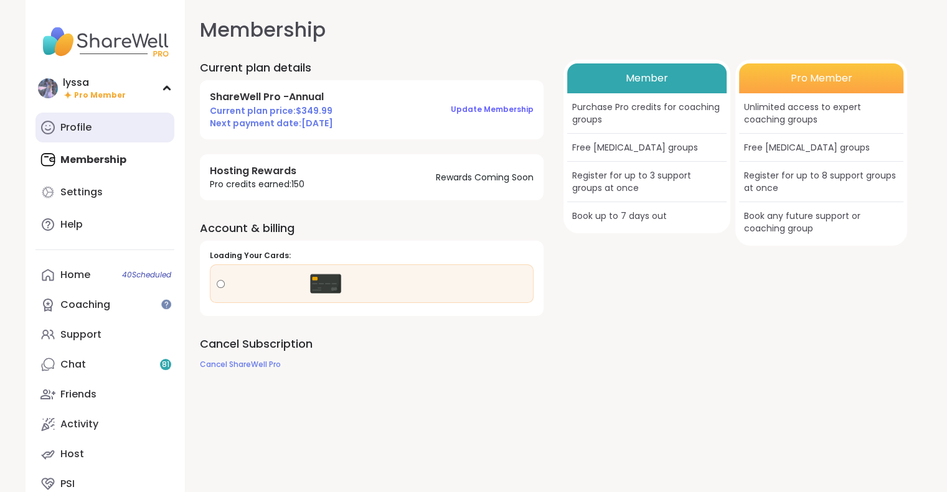
click at [85, 131] on div "Profile" at bounding box center [75, 128] width 31 height 14
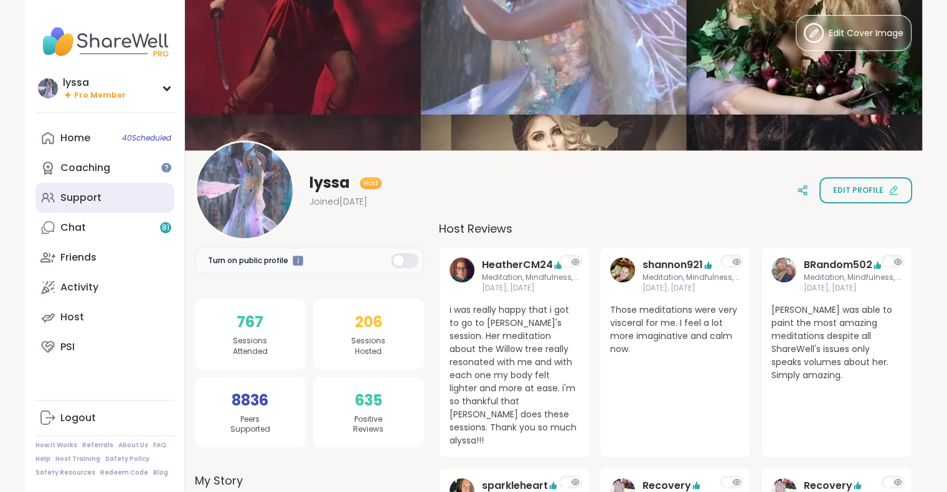
click at [65, 199] on div "Support" at bounding box center [80, 198] width 41 height 14
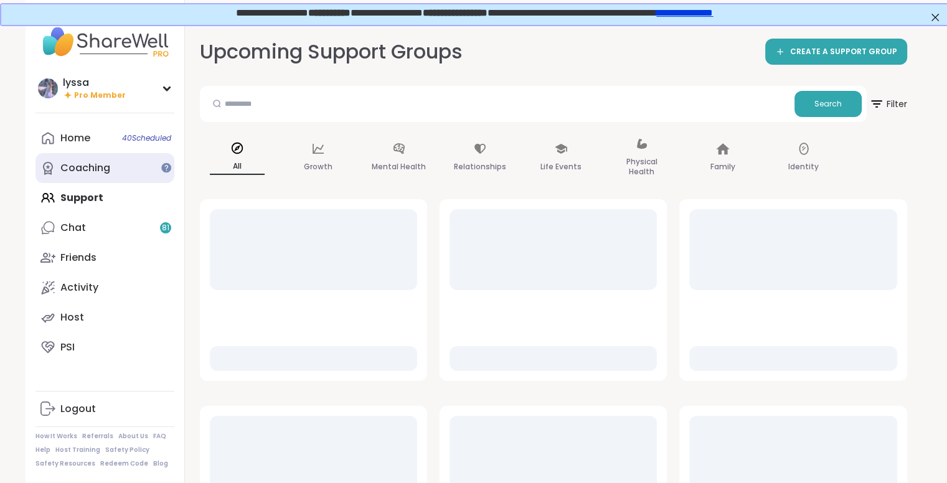
click at [57, 164] on link "Coaching" at bounding box center [104, 168] width 139 height 30
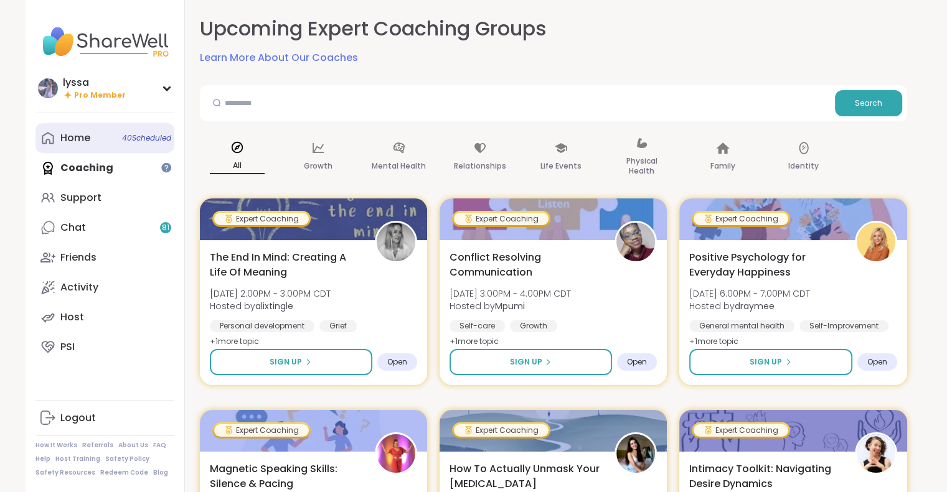
click at [85, 140] on div "Home 40 Scheduled" at bounding box center [75, 138] width 30 height 14
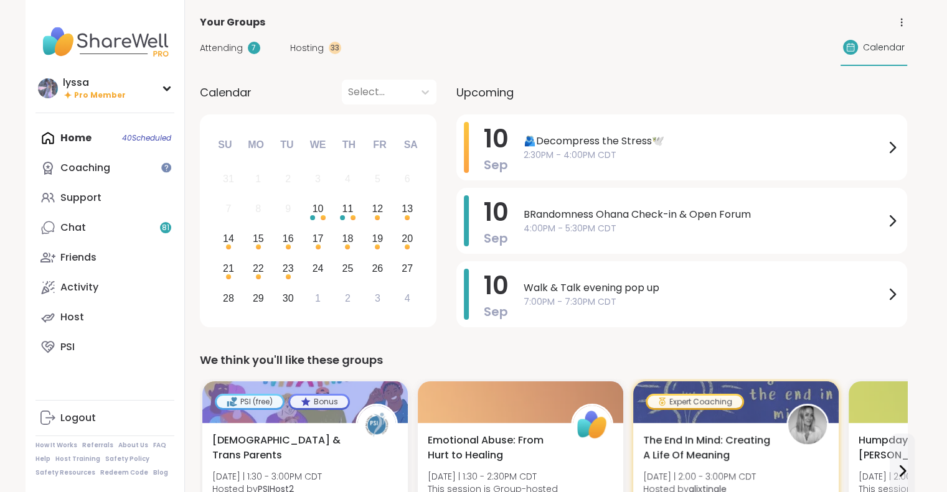
click at [98, 143] on div "Home 40 Scheduled Coaching Support Chat 81 Friends Activity Host PSI" at bounding box center [104, 242] width 139 height 239
click at [111, 200] on link "Support" at bounding box center [104, 198] width 139 height 30
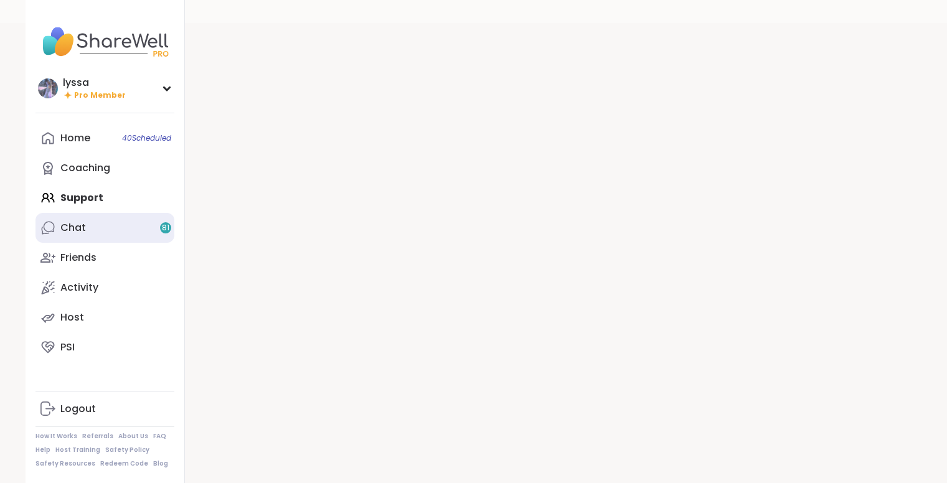
click at [123, 238] on link "Chat 81" at bounding box center [104, 228] width 139 height 30
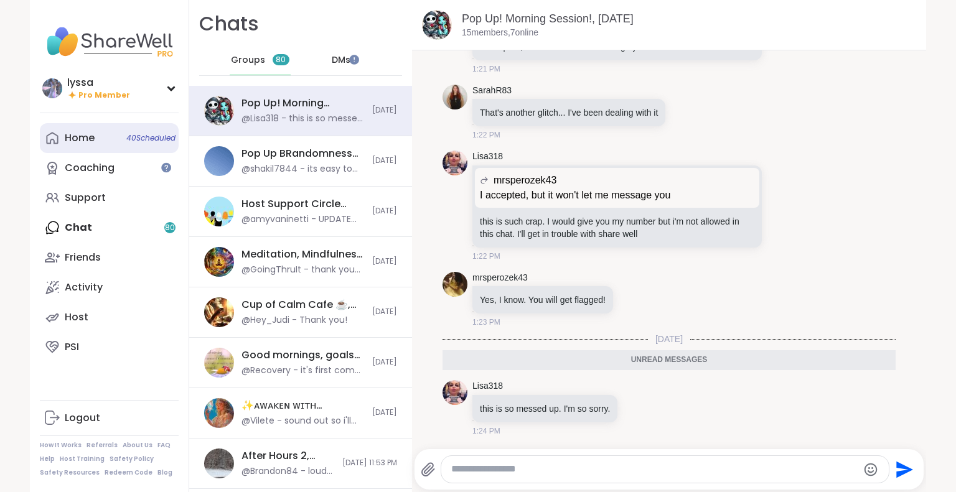
click at [102, 128] on link "Home 40 Scheduled" at bounding box center [109, 138] width 139 height 30
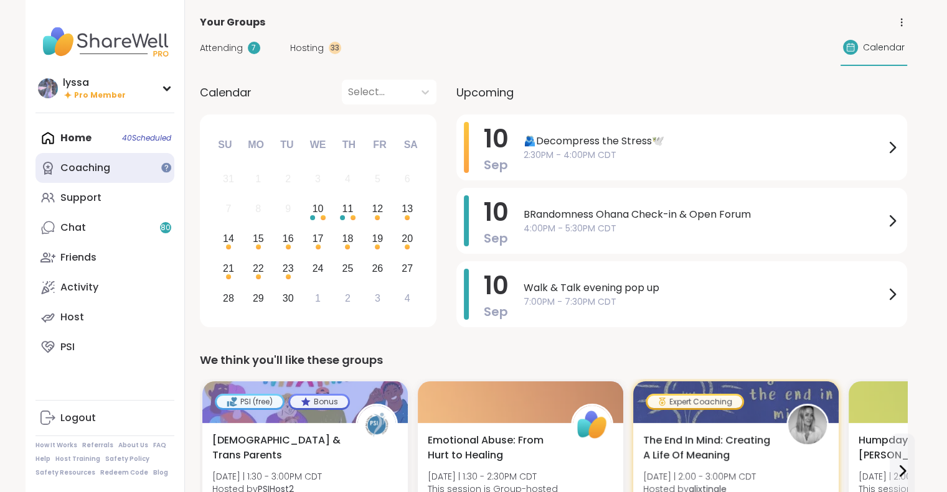
click at [131, 176] on link "Coaching" at bounding box center [104, 168] width 139 height 30
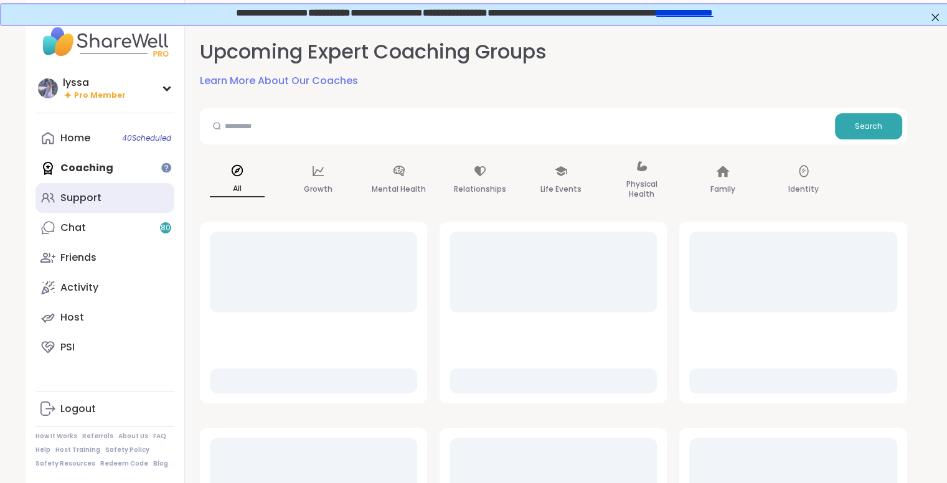
click at [112, 204] on link "Support" at bounding box center [104, 198] width 139 height 30
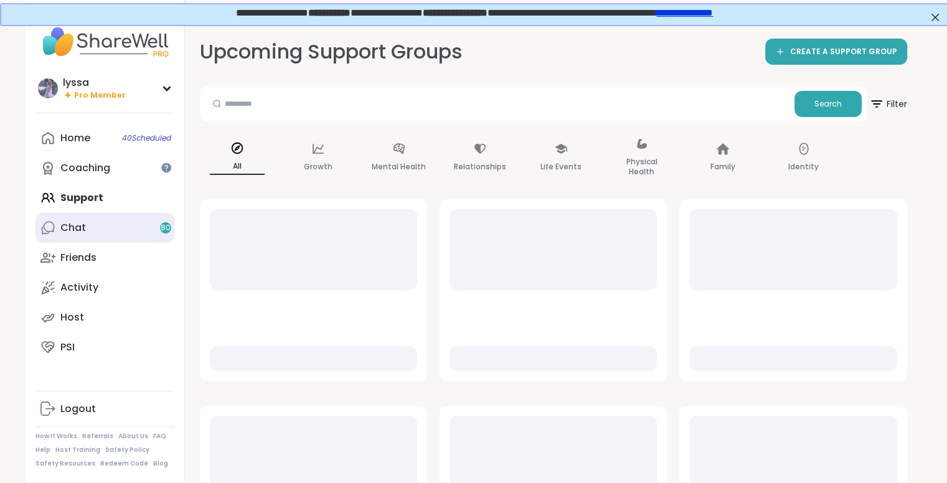
click at [110, 221] on link "Chat 80" at bounding box center [104, 228] width 139 height 30
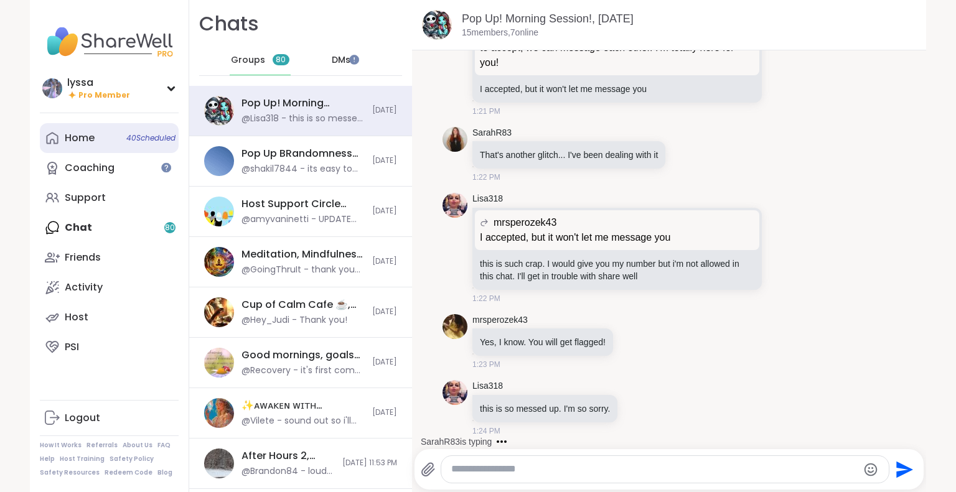
click at [127, 131] on link "Home 40 Scheduled" at bounding box center [109, 138] width 139 height 30
